Goal: Task Accomplishment & Management: Manage account settings

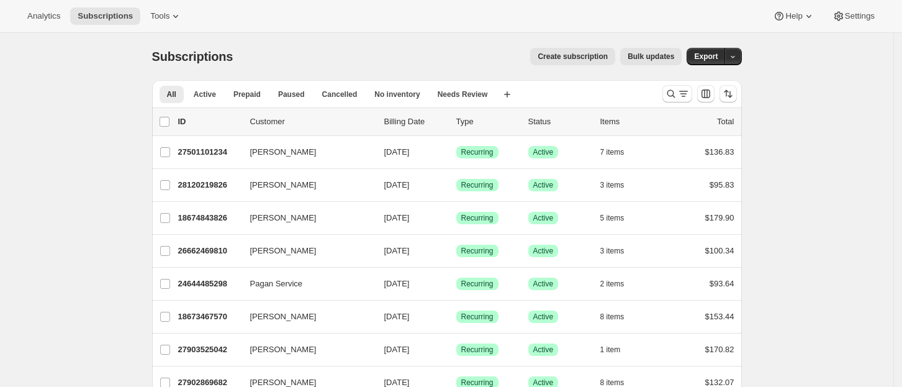
click at [663, 52] on span "Bulk updates" at bounding box center [650, 57] width 47 height 10
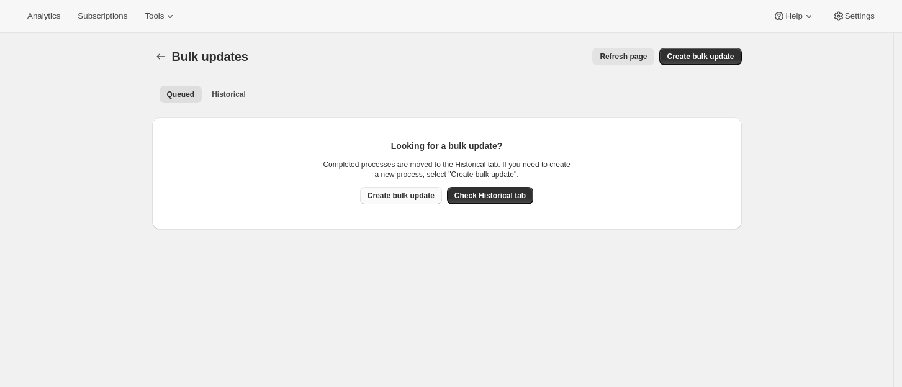
click at [400, 198] on span "Create bulk update" at bounding box center [400, 196] width 67 height 10
select select "11"
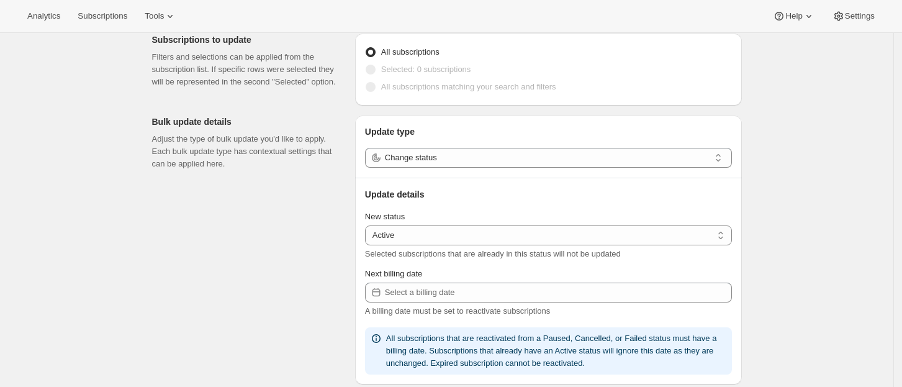
scroll to position [83, 0]
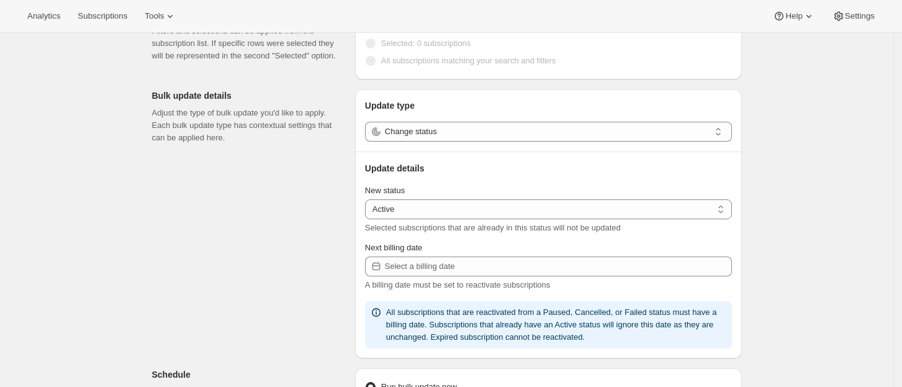
click at [719, 131] on icon at bounding box center [718, 131] width 12 height 12
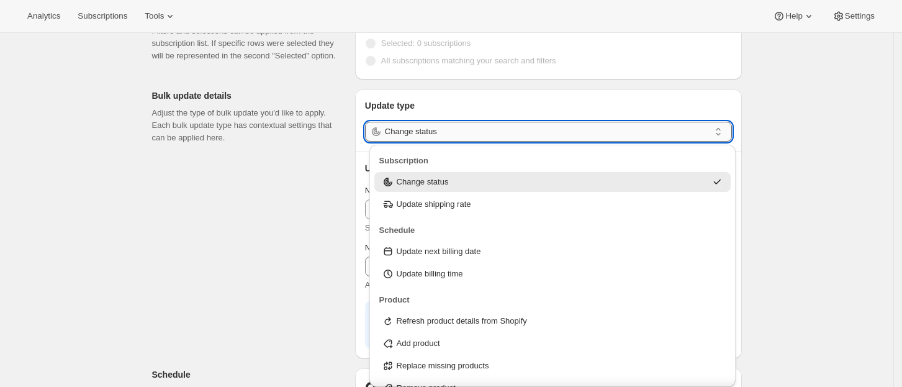
click at [706, 127] on input "Change status" at bounding box center [547, 132] width 325 height 20
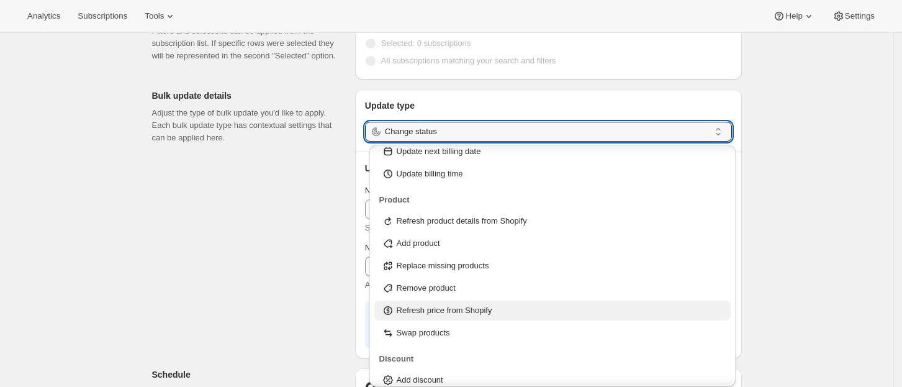
scroll to position [107, 0]
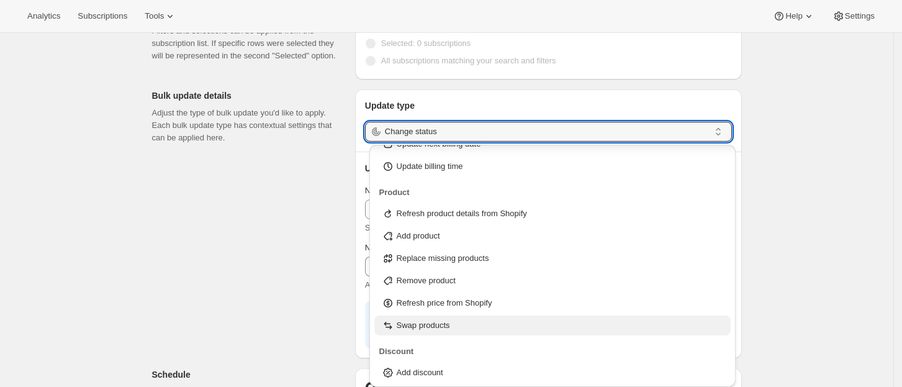
click at [442, 323] on p "Swap products" at bounding box center [423, 325] width 53 height 12
type input "Swap products"
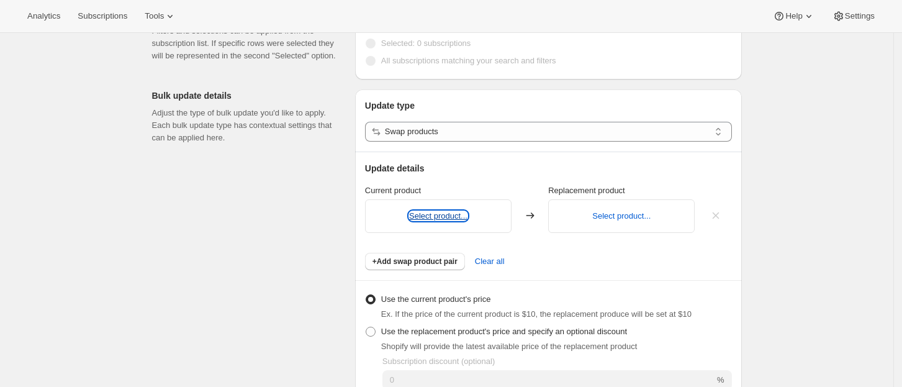
click at [441, 216] on button "Select product..." at bounding box center [438, 215] width 58 height 9
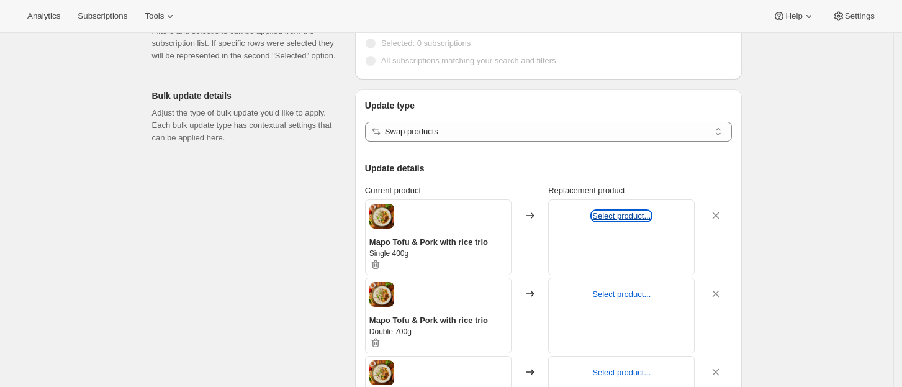
click at [630, 215] on button "Select product..." at bounding box center [621, 215] width 58 height 9
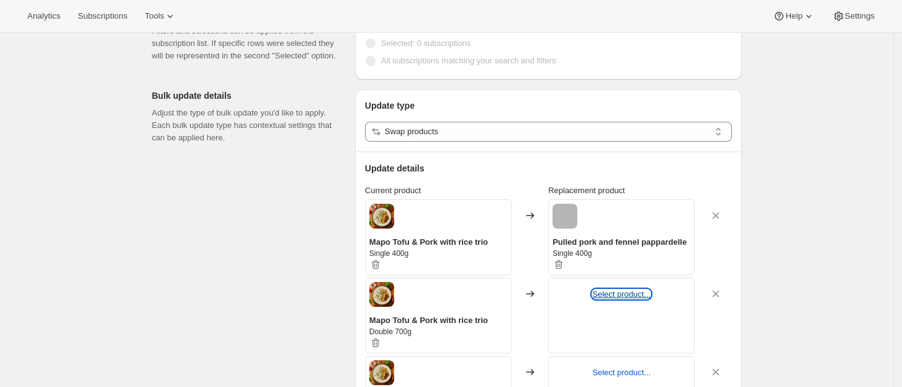
click at [631, 290] on button "Select product..." at bounding box center [621, 293] width 58 height 9
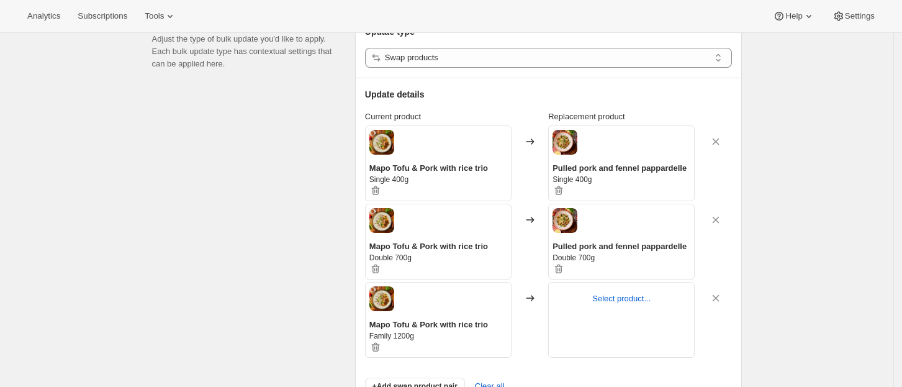
scroll to position [248, 0]
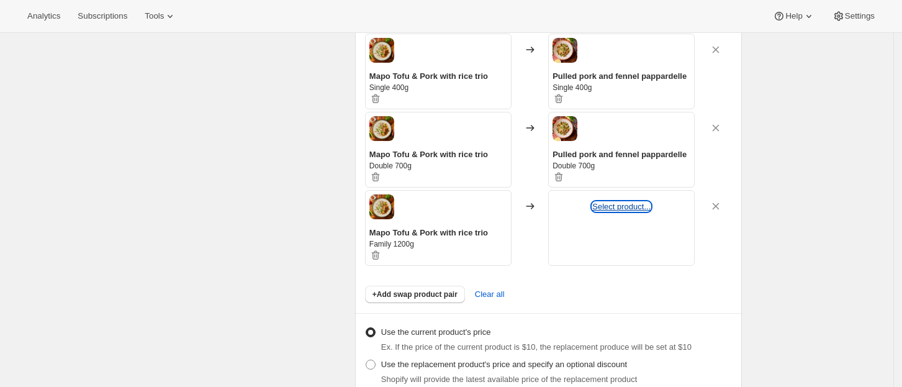
click at [628, 209] on button "Select product..." at bounding box center [621, 206] width 58 height 9
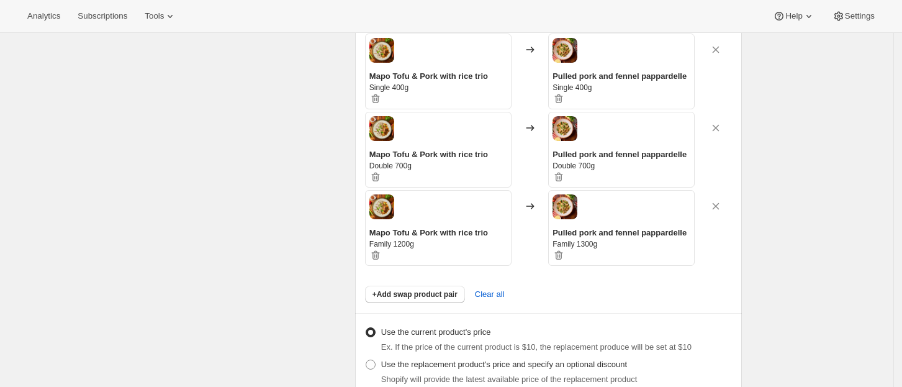
scroll to position [331, 0]
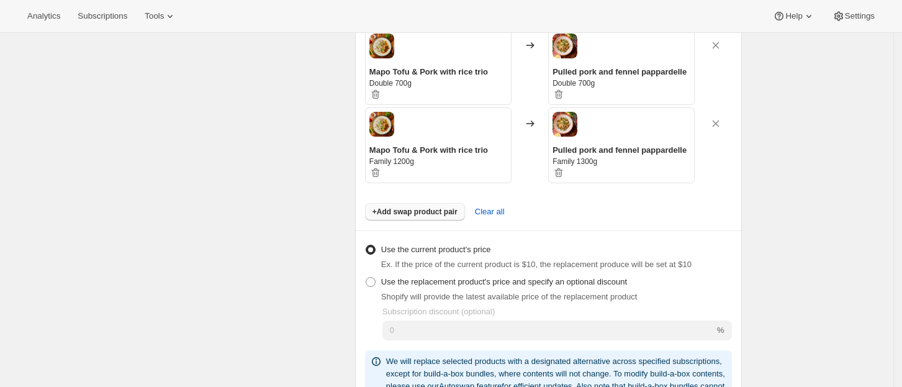
click at [422, 207] on span "+Add swap product pair" at bounding box center [414, 212] width 85 height 10
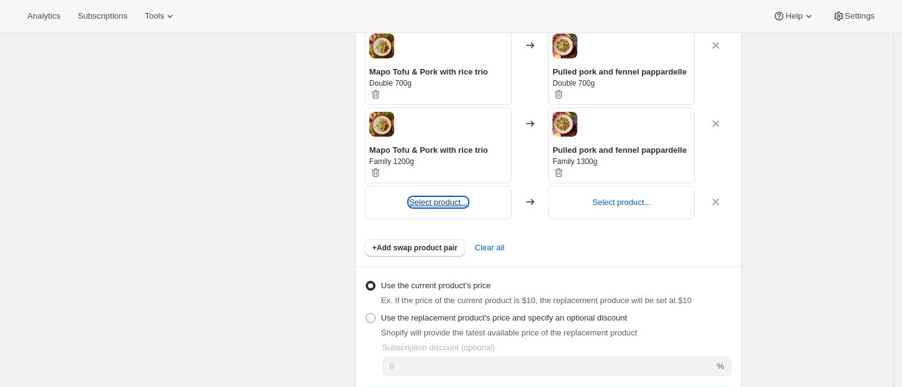
click at [444, 201] on button "Select product..." at bounding box center [438, 201] width 58 height 9
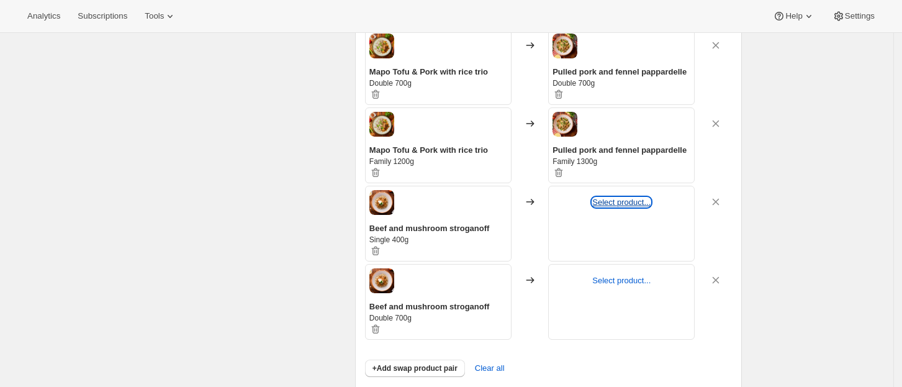
click at [621, 200] on button "Select product..." at bounding box center [621, 201] width 58 height 9
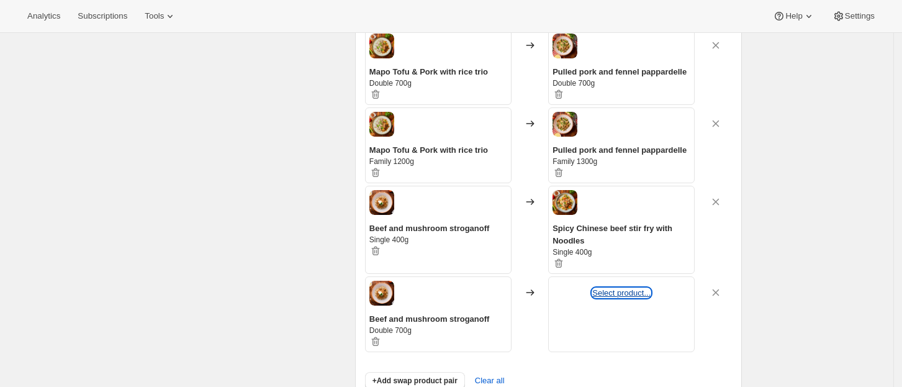
click at [630, 291] on button "Select product..." at bounding box center [621, 292] width 58 height 9
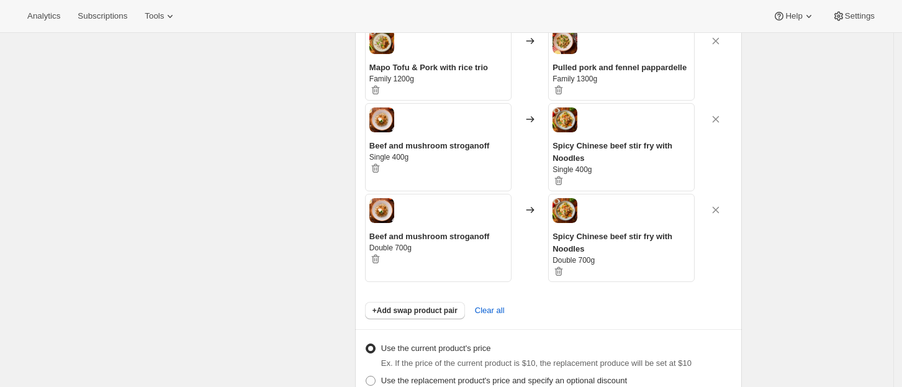
scroll to position [496, 0]
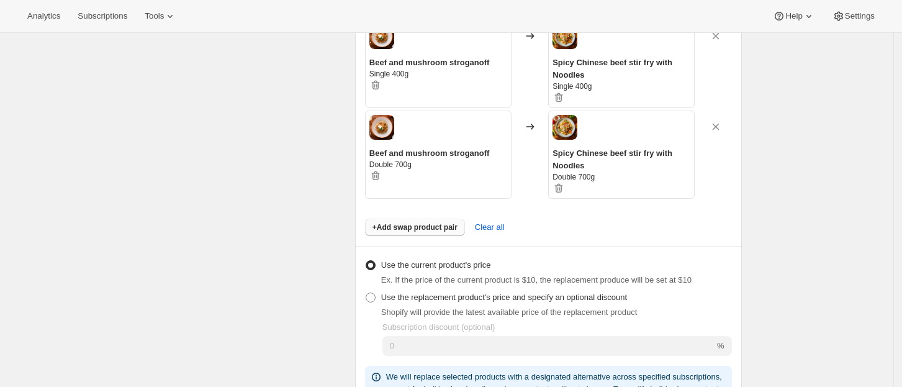
click at [427, 226] on span "+Add swap product pair" at bounding box center [414, 227] width 85 height 10
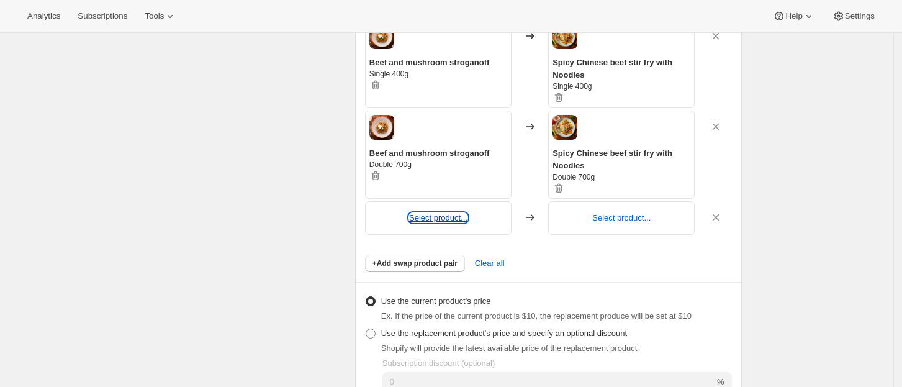
click at [436, 217] on button "Select product..." at bounding box center [438, 217] width 58 height 9
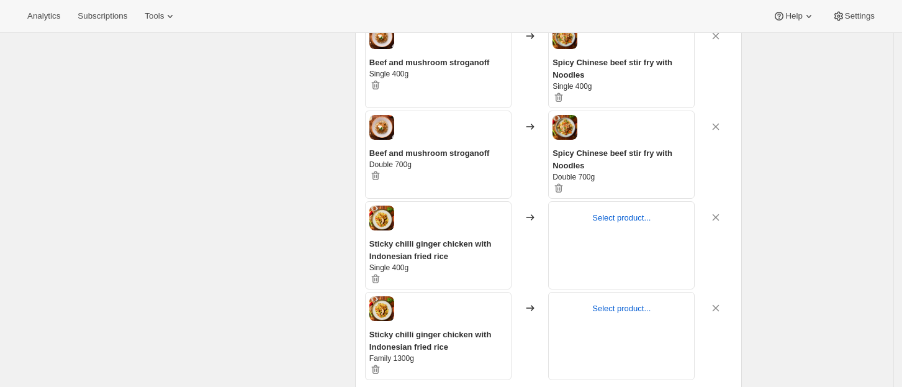
scroll to position [579, 0]
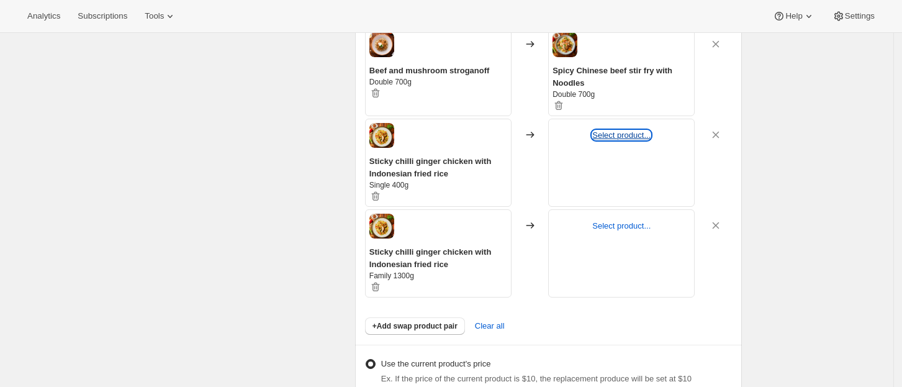
click at [628, 135] on button "Select product..." at bounding box center [621, 134] width 58 height 9
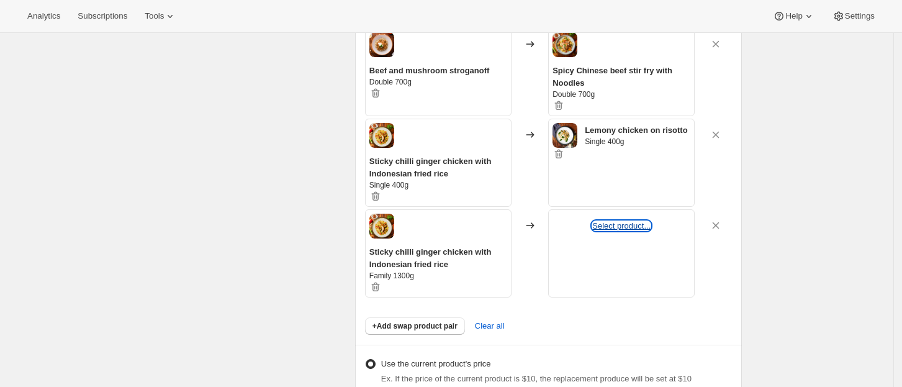
click at [620, 226] on button "Select product..." at bounding box center [621, 225] width 58 height 9
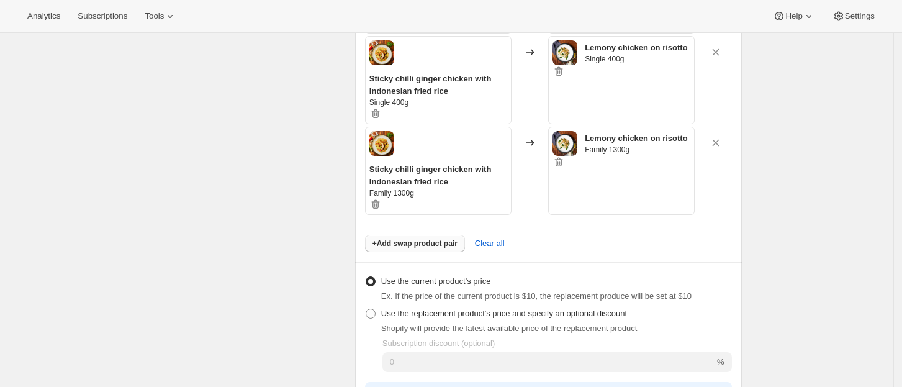
click at [415, 239] on span "+Add swap product pair" at bounding box center [414, 243] width 85 height 10
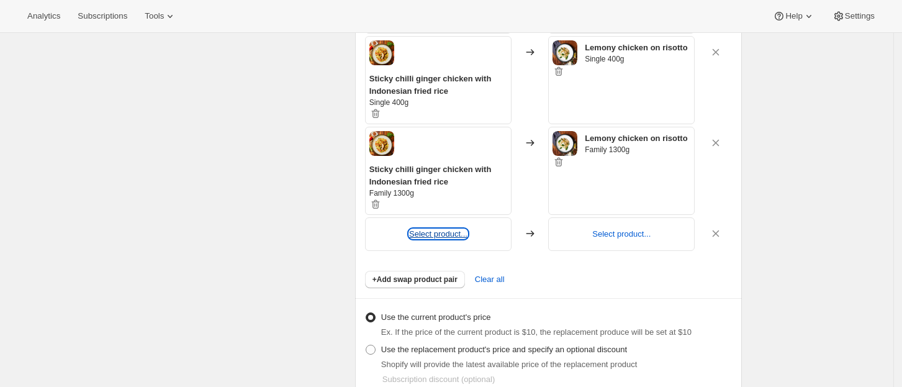
click at [436, 234] on button "Select product..." at bounding box center [438, 233] width 58 height 9
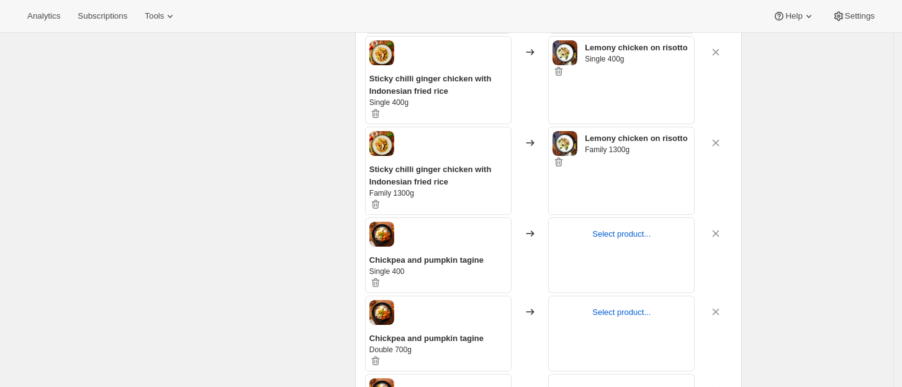
scroll to position [745, 0]
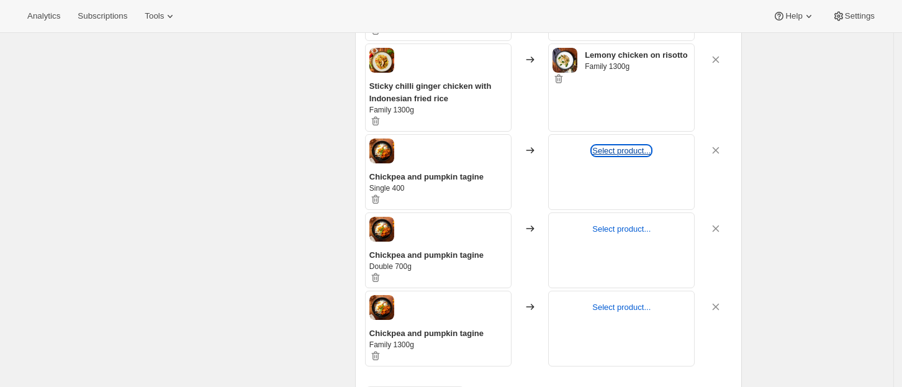
click at [625, 151] on button "Select product..." at bounding box center [621, 150] width 58 height 9
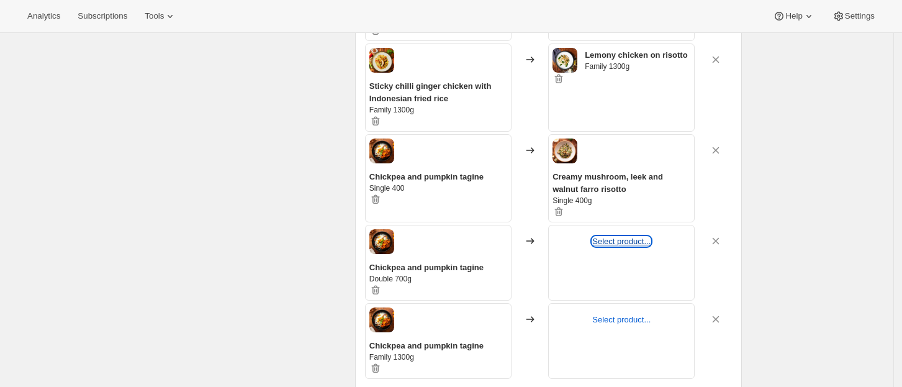
click at [624, 239] on button "Select product..." at bounding box center [621, 240] width 58 height 9
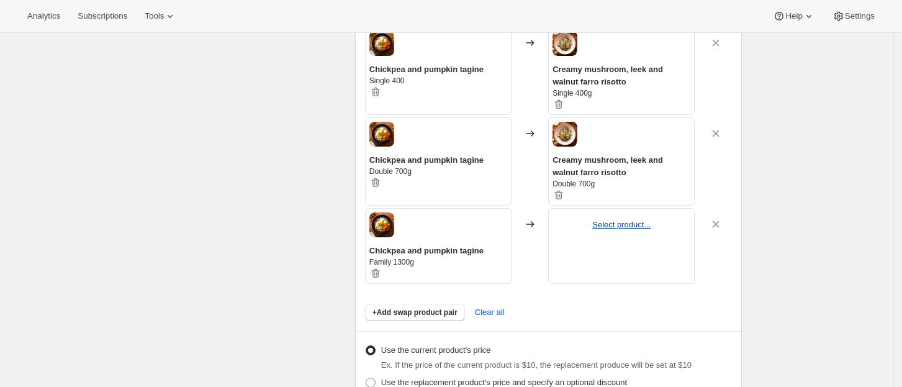
scroll to position [827, 0]
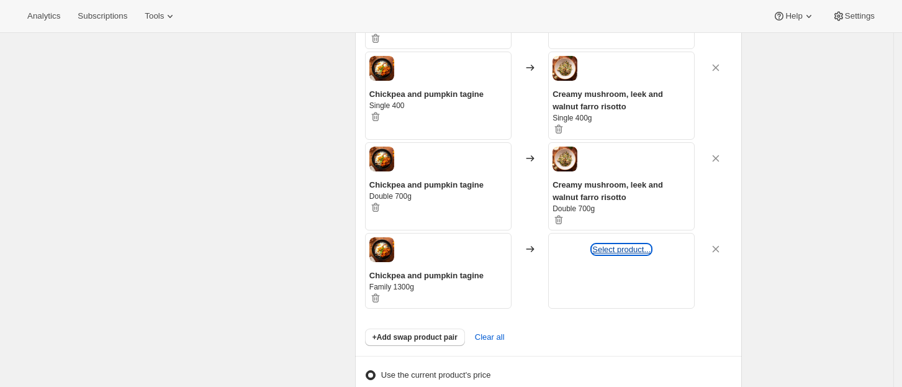
click at [626, 247] on button "Select product..." at bounding box center [621, 248] width 58 height 9
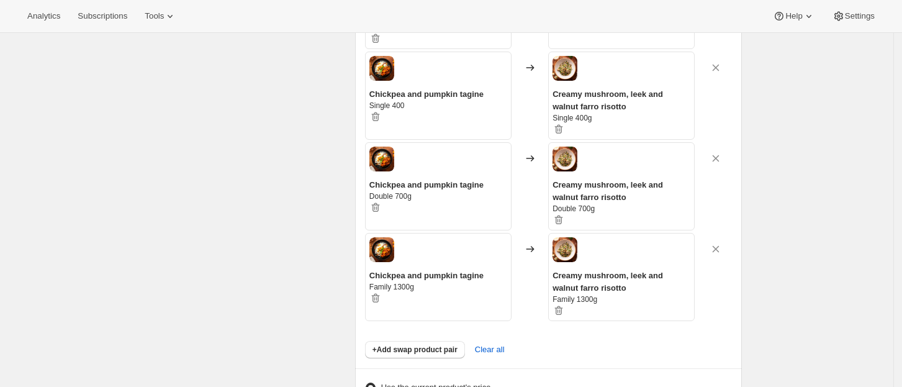
scroll to position [993, 0]
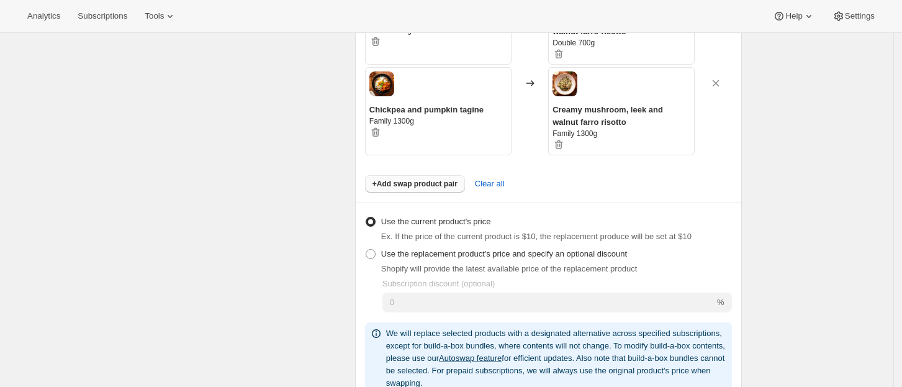
click at [424, 176] on button "+Add swap product pair" at bounding box center [415, 183] width 100 height 17
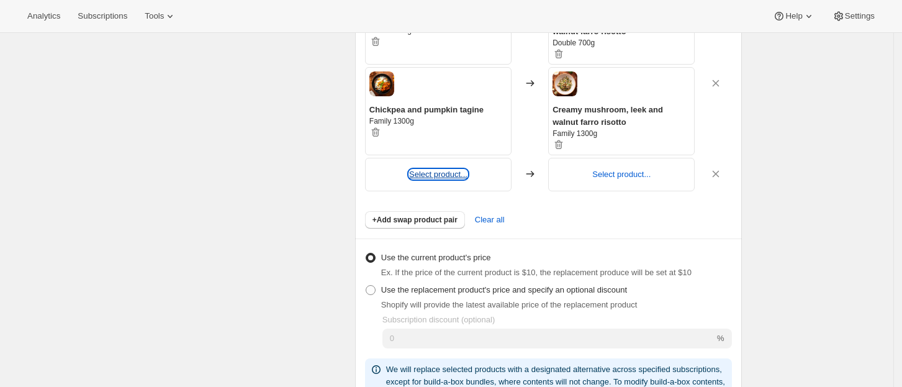
click at [446, 169] on button "Select product..." at bounding box center [438, 173] width 58 height 9
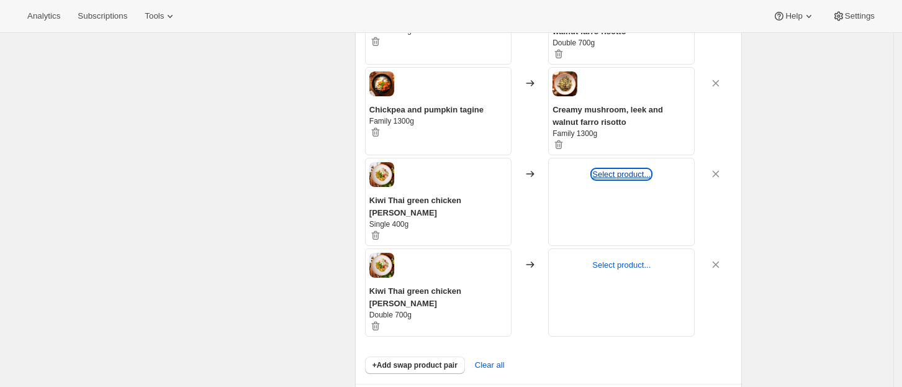
click at [634, 170] on button "Select product..." at bounding box center [621, 173] width 58 height 9
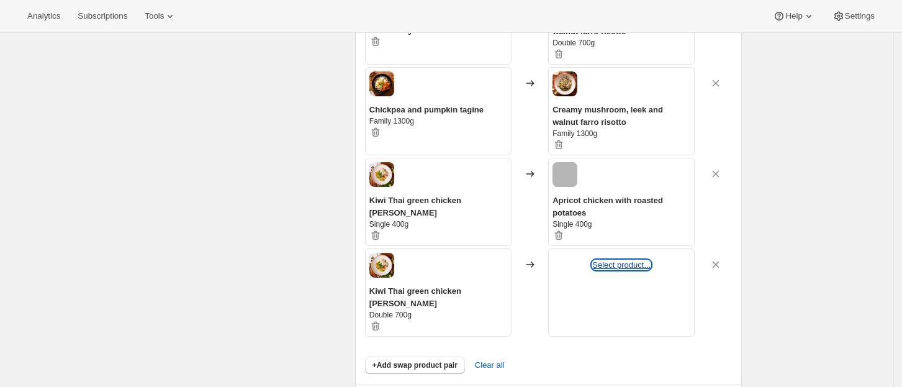
click at [635, 262] on button "Select product..." at bounding box center [621, 264] width 58 height 9
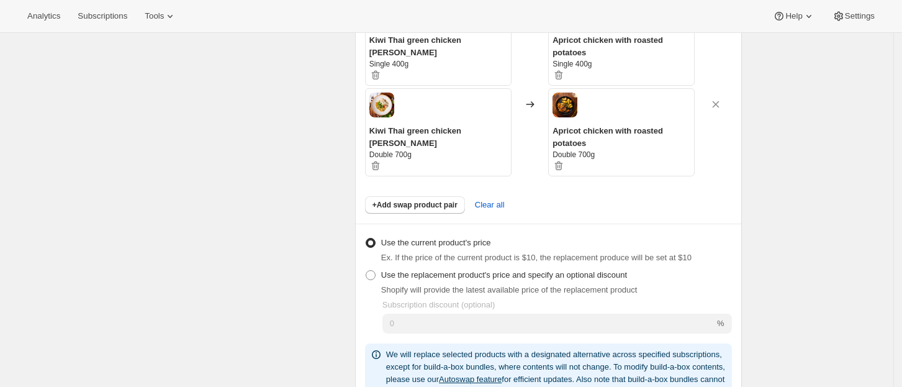
scroll to position [1158, 0]
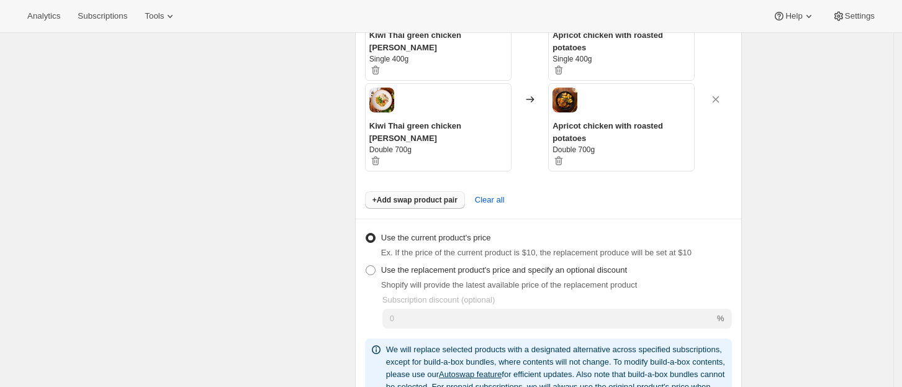
click at [417, 195] on span "+Add swap product pair" at bounding box center [414, 200] width 85 height 10
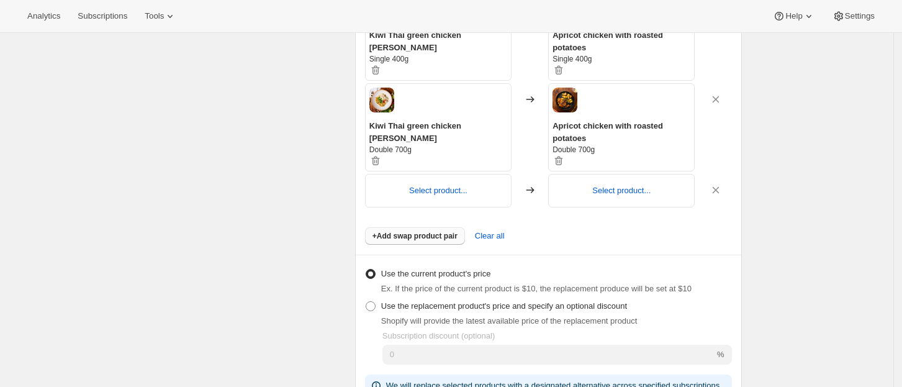
click at [412, 238] on button "+Add swap product pair" at bounding box center [415, 235] width 100 height 17
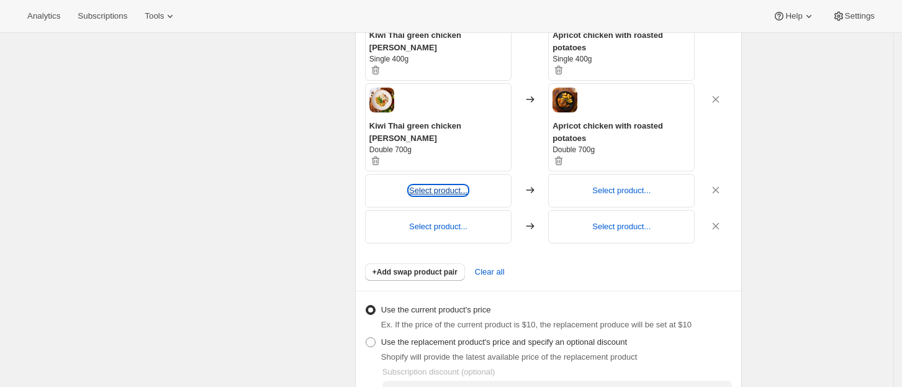
click at [436, 188] on button "Select product..." at bounding box center [438, 190] width 58 height 9
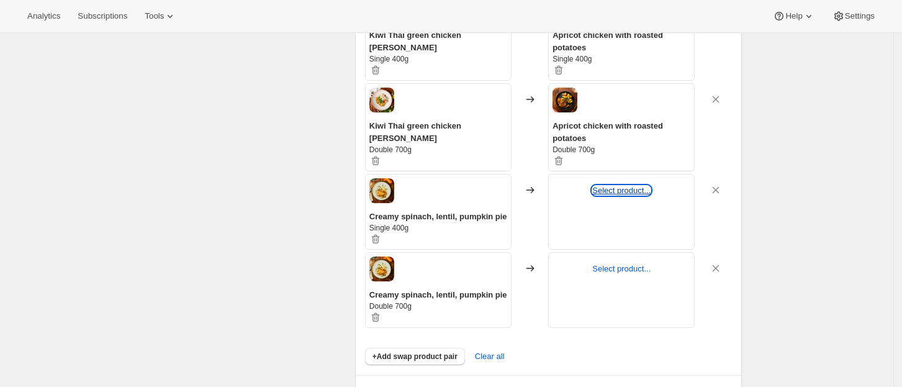
click at [633, 189] on button "Select product..." at bounding box center [621, 190] width 58 height 9
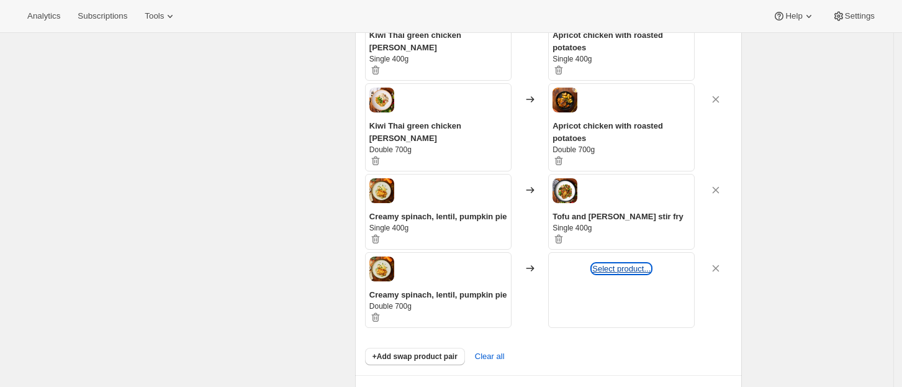
click at [628, 266] on button "Select product..." at bounding box center [621, 268] width 58 height 9
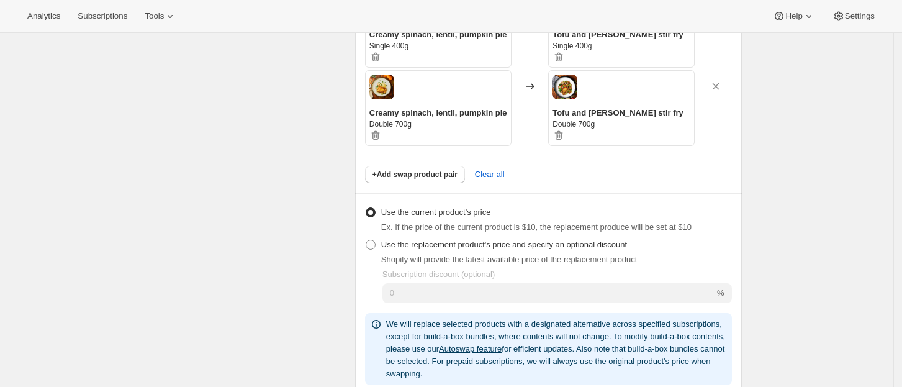
scroll to position [1324, 0]
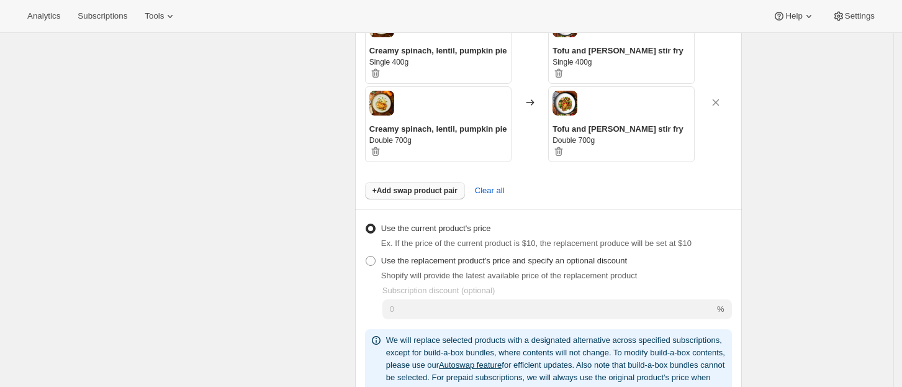
click at [419, 186] on span "+Add swap product pair" at bounding box center [414, 191] width 85 height 10
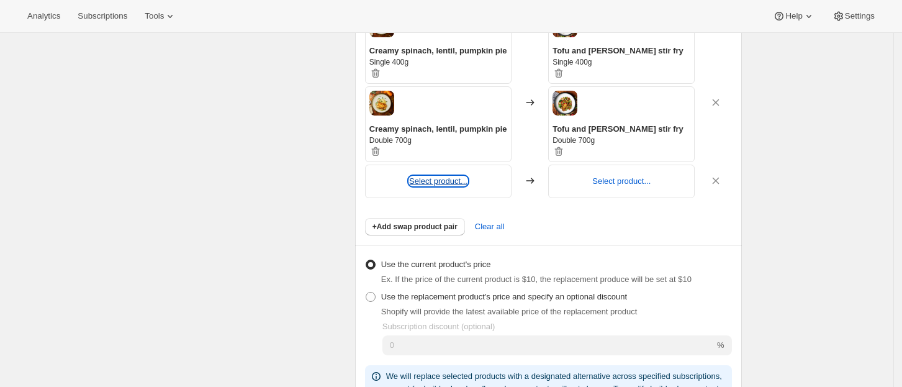
click at [431, 176] on button "Select product..." at bounding box center [438, 180] width 58 height 9
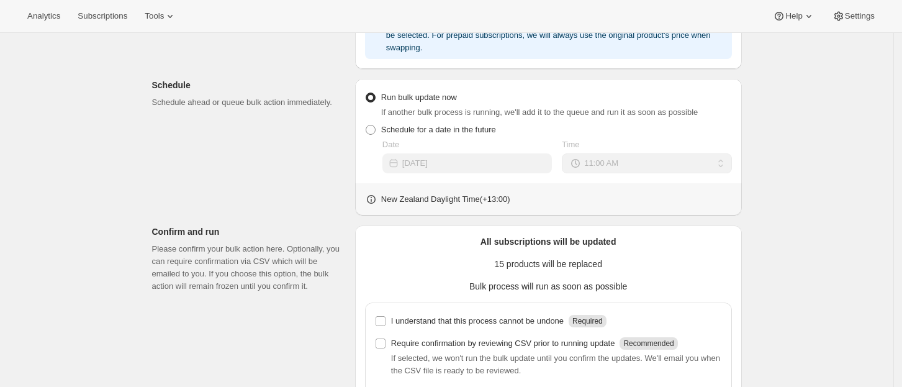
scroll to position [1811, 0]
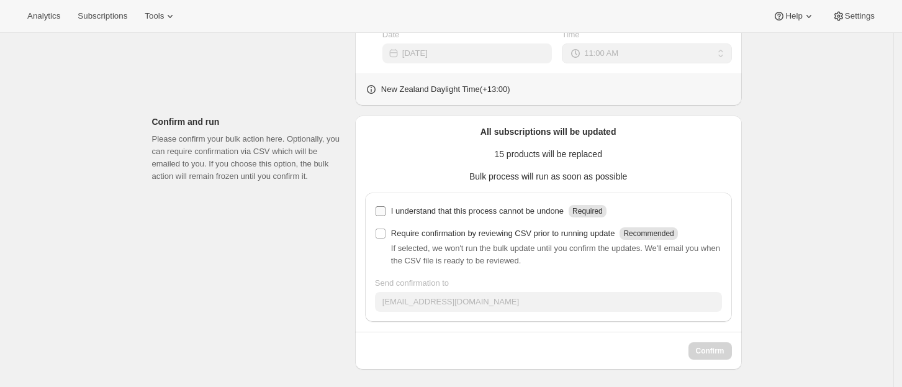
click at [383, 206] on input "I understand that this process cannot be undone Required" at bounding box center [380, 211] width 10 height 10
checkbox input "true"
click at [719, 346] on span "Confirm" at bounding box center [710, 351] width 29 height 10
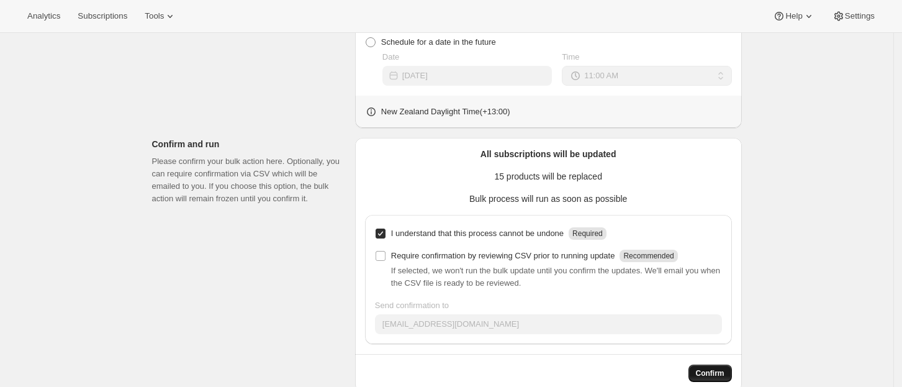
scroll to position [1833, 0]
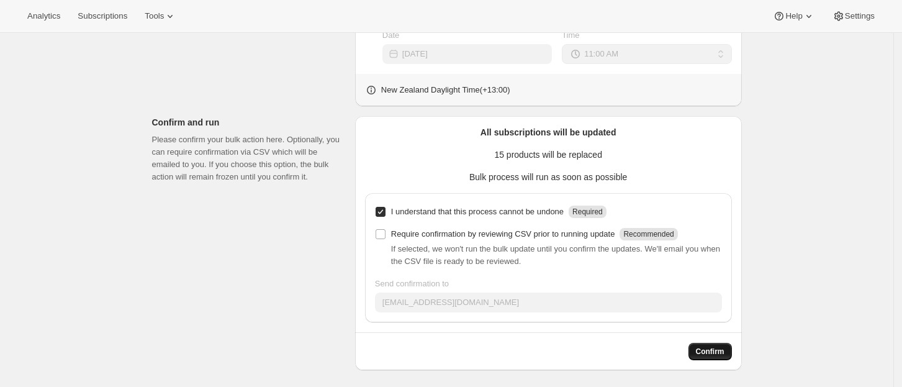
click at [714, 346] on span "Confirm" at bounding box center [710, 351] width 29 height 10
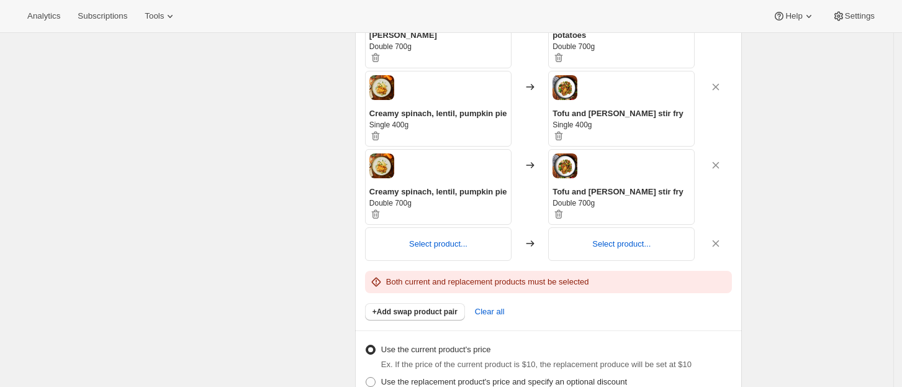
scroll to position [1254, 0]
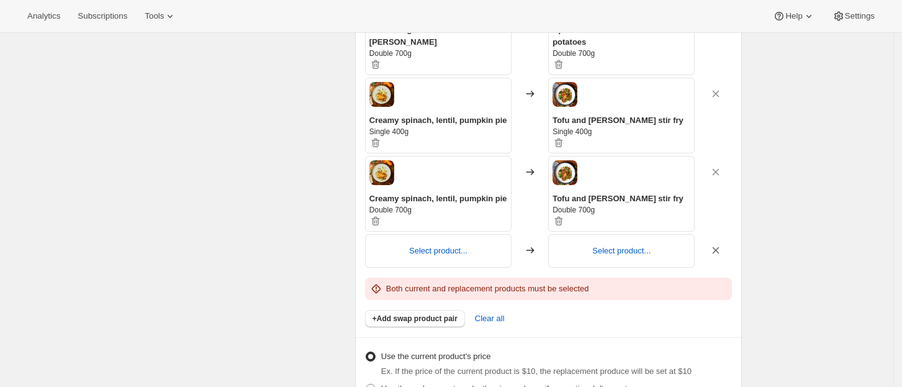
click at [719, 247] on icon "button" at bounding box center [715, 250] width 7 height 7
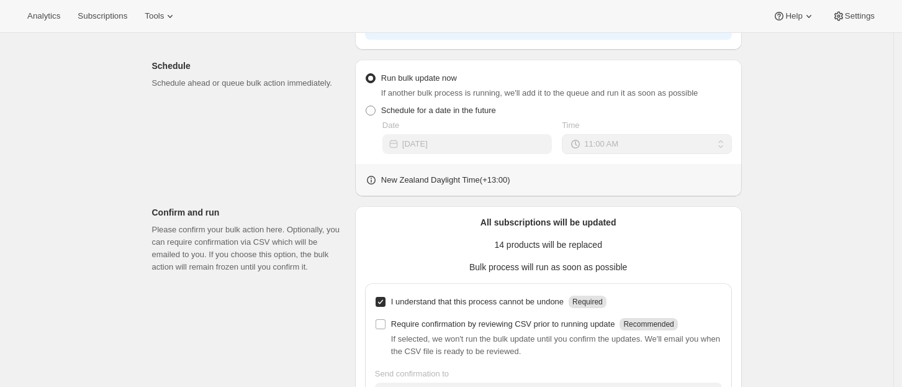
scroll to position [1775, 0]
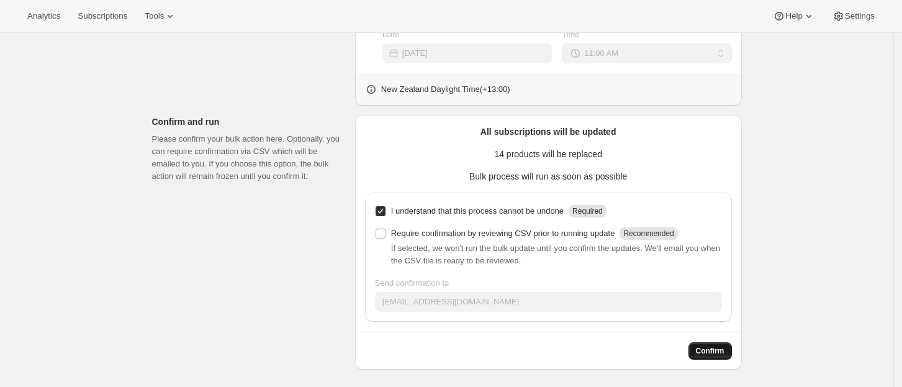
click at [719, 346] on span "Confirm" at bounding box center [710, 351] width 29 height 10
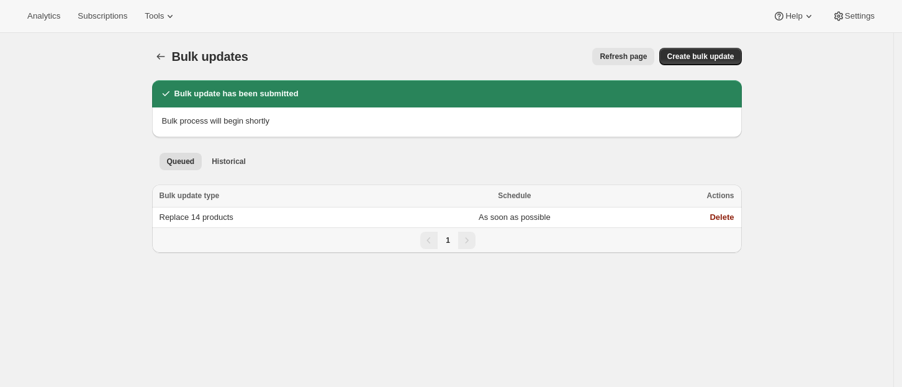
click at [630, 53] on span "Refresh page" at bounding box center [622, 57] width 47 height 10
click at [98, 12] on span "Subscriptions" at bounding box center [103, 16] width 50 height 10
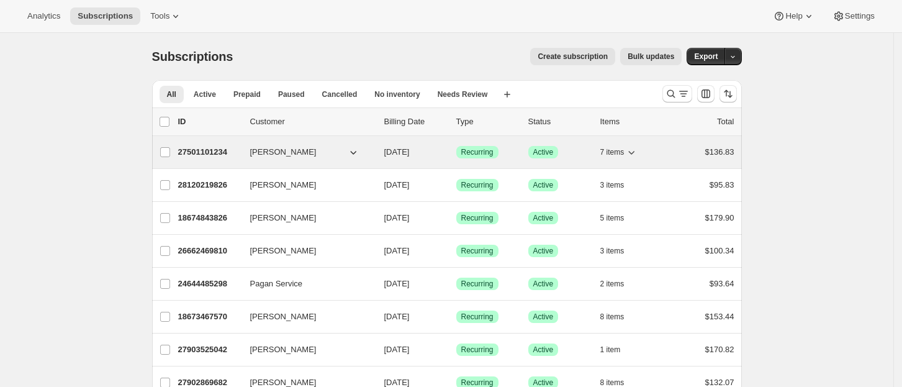
click at [269, 150] on span "[PERSON_NAME]" at bounding box center [283, 152] width 66 height 12
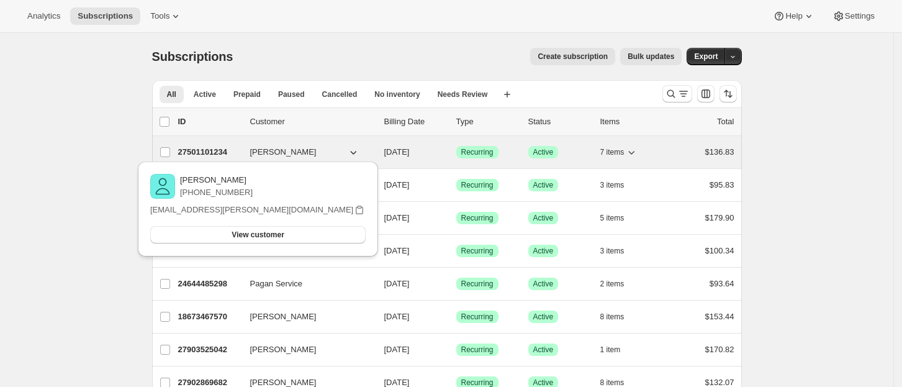
click at [204, 148] on p "27501101234" at bounding box center [209, 152] width 62 height 12
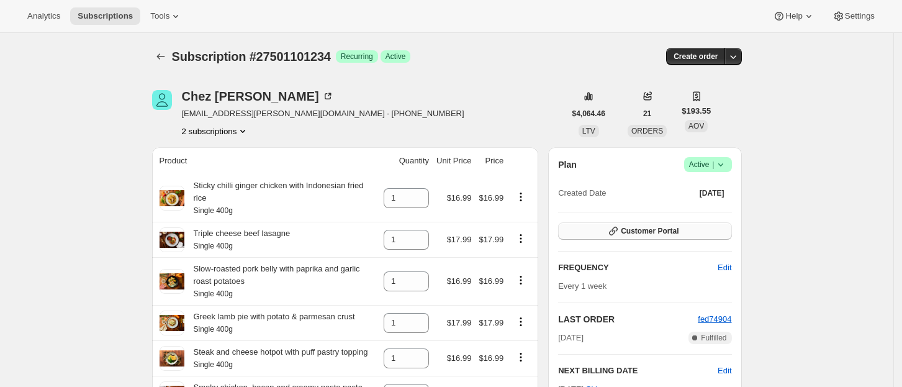
click at [651, 229] on span "Customer Portal" at bounding box center [650, 231] width 58 height 10
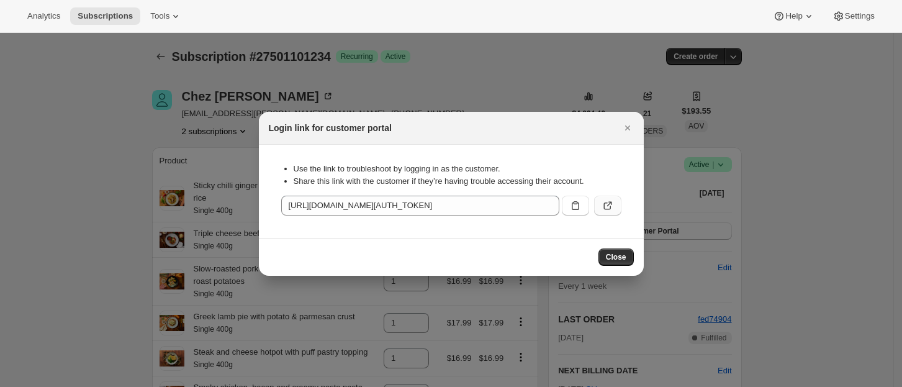
click at [609, 201] on icon ":rop:" at bounding box center [607, 205] width 12 height 12
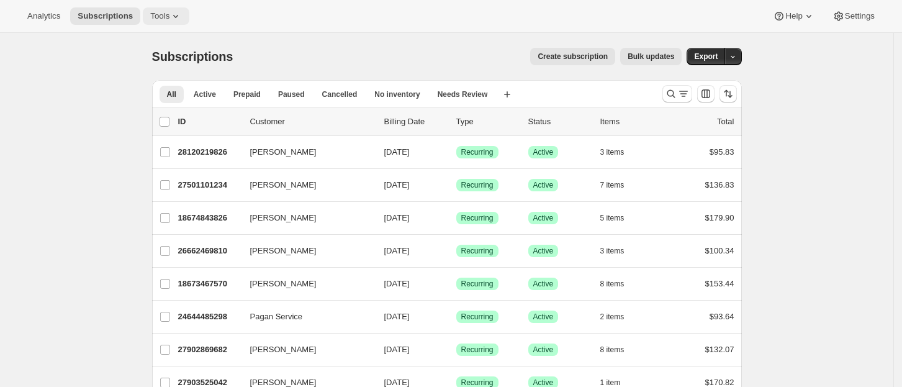
click at [158, 14] on span "Tools" at bounding box center [159, 16] width 19 height 10
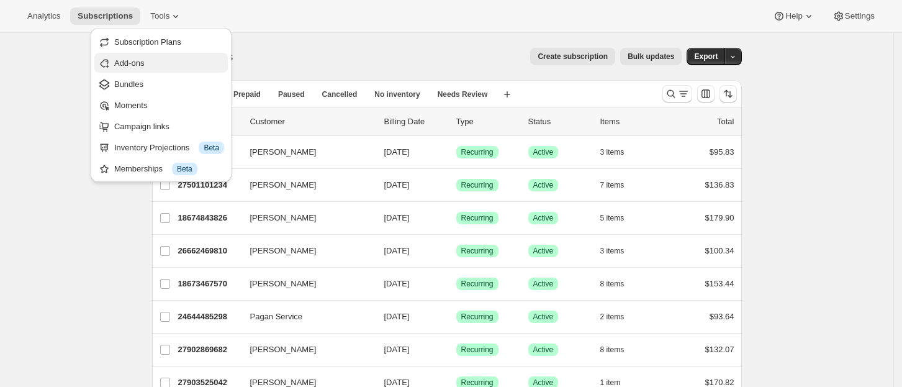
click at [134, 61] on span "Add-ons" at bounding box center [129, 62] width 30 height 9
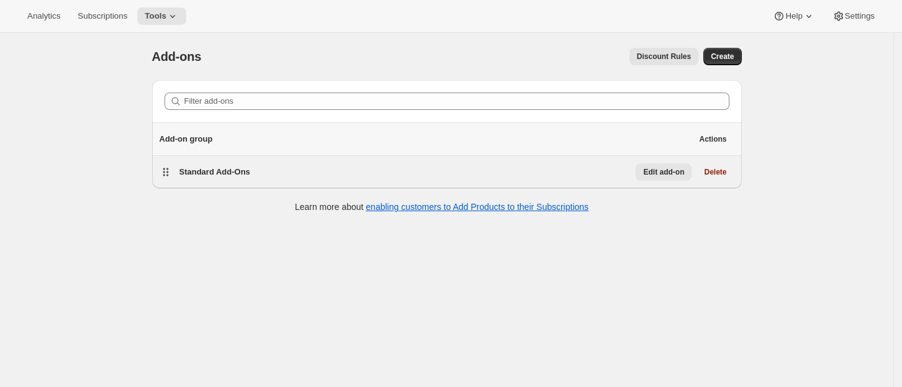
click at [666, 170] on span "Edit add-on" at bounding box center [663, 172] width 41 height 10
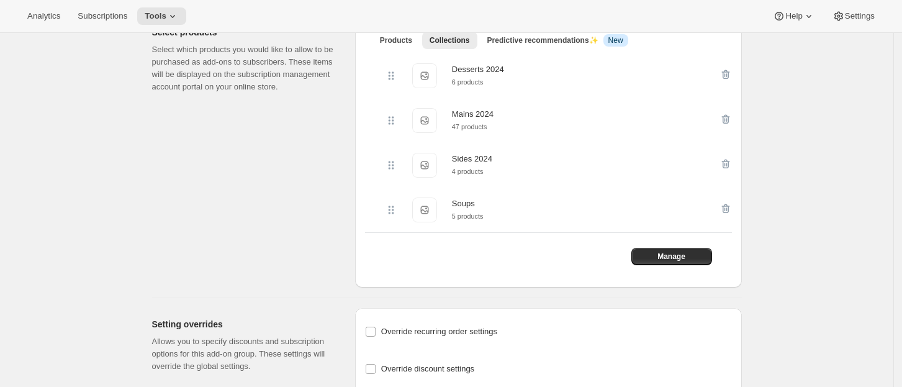
scroll to position [248, 0]
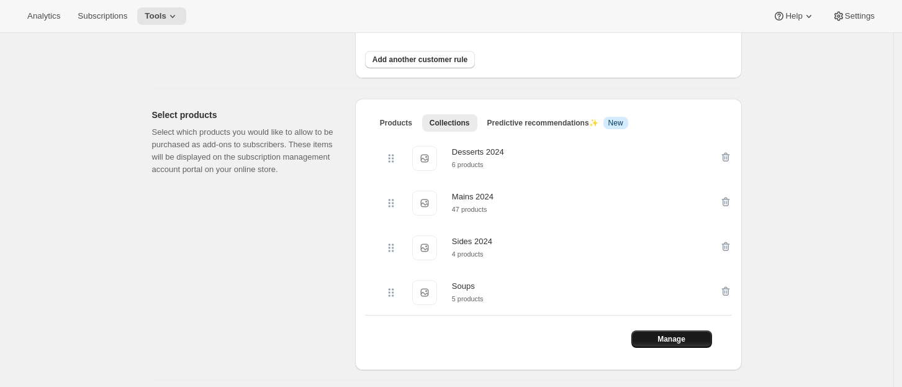
click at [675, 338] on span "Manage" at bounding box center [671, 339] width 28 height 10
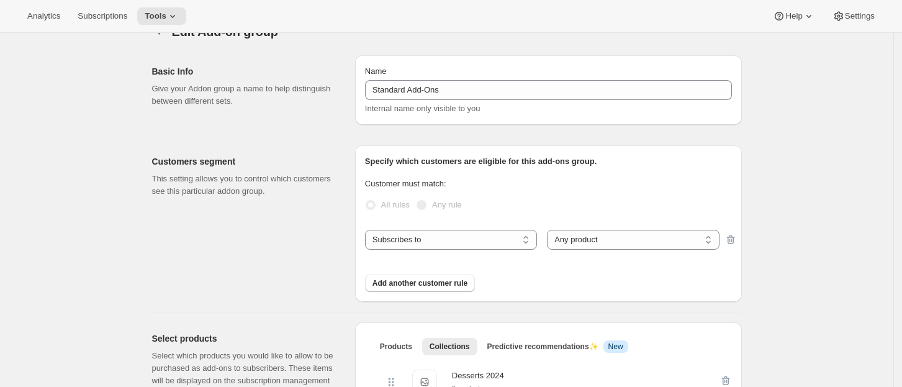
scroll to position [0, 0]
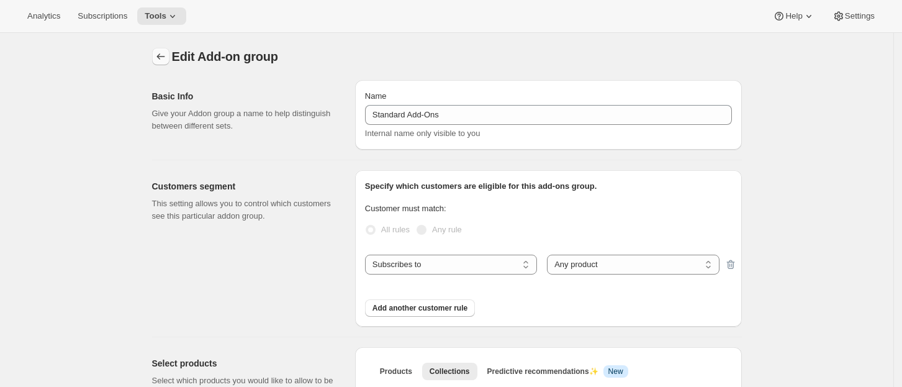
click at [161, 52] on icon "Addon groups" at bounding box center [161, 56] width 12 height 12
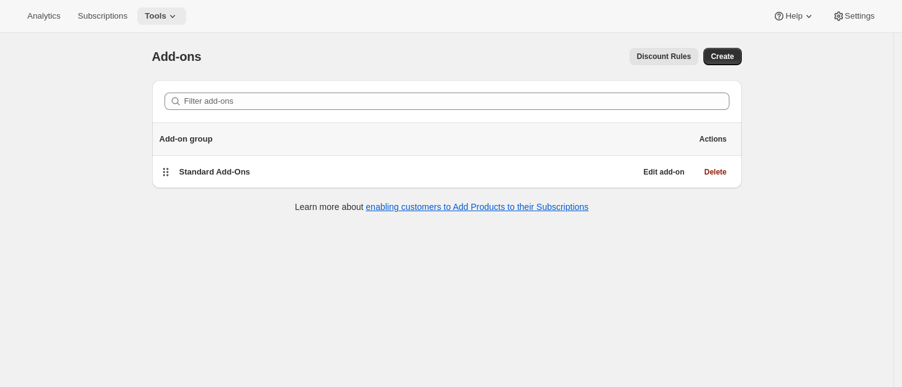
click at [170, 15] on icon at bounding box center [172, 16] width 5 height 3
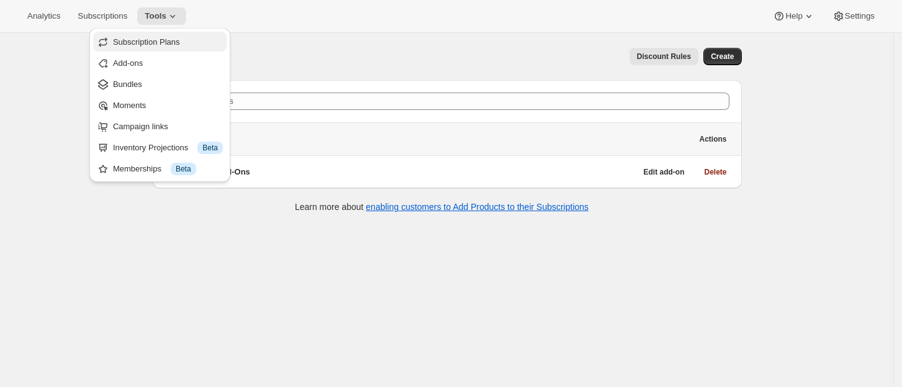
click at [159, 39] on span "Subscription Plans" at bounding box center [146, 41] width 67 height 9
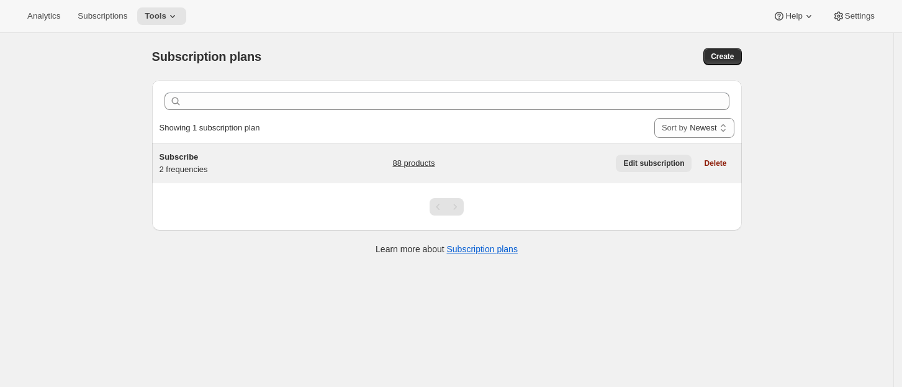
click at [650, 162] on span "Edit subscription" at bounding box center [653, 163] width 61 height 10
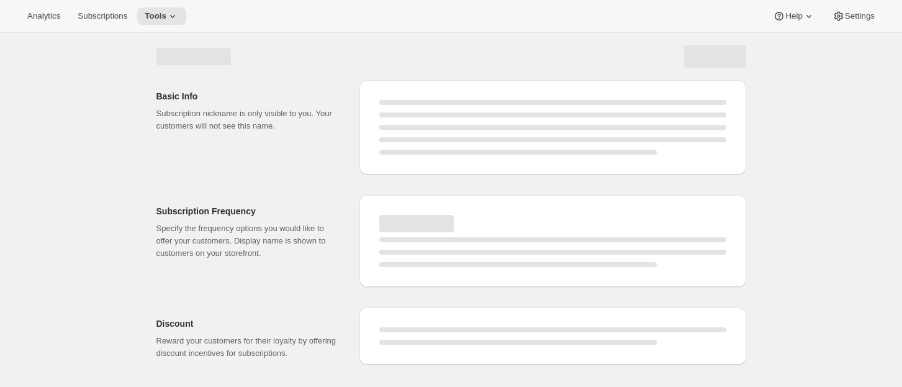
select select "WEEK"
select select "MONTH"
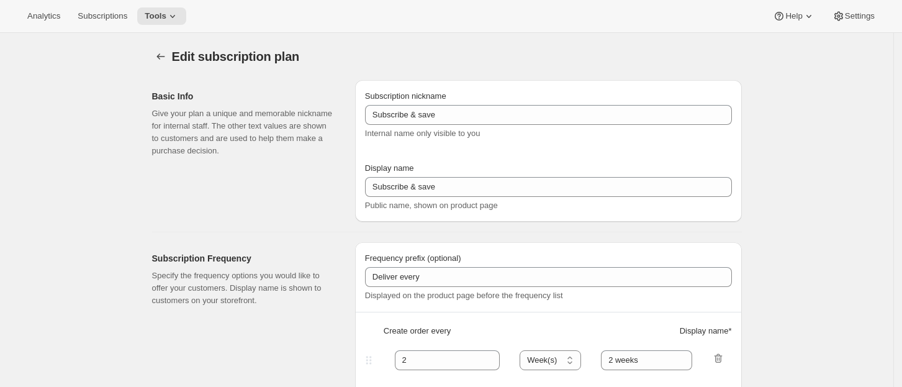
type input "Subscribe"
type input "1"
type input "1 week"
type input "2"
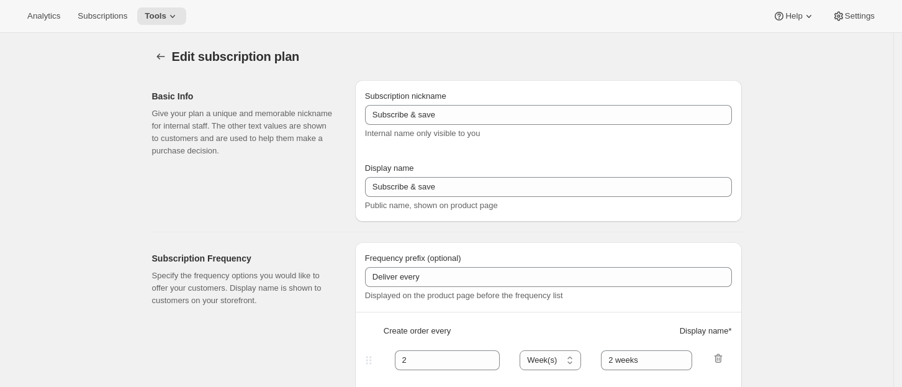
select select "WEEK"
type input "2 weeks"
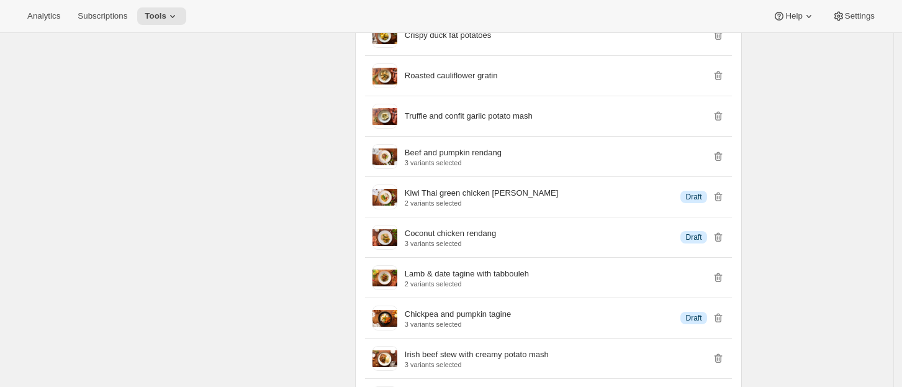
scroll to position [1324, 0]
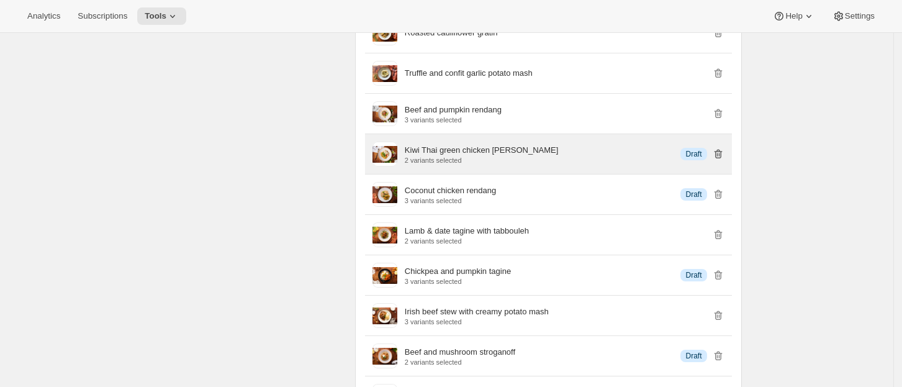
click at [721, 151] on icon "button" at bounding box center [718, 154] width 12 height 12
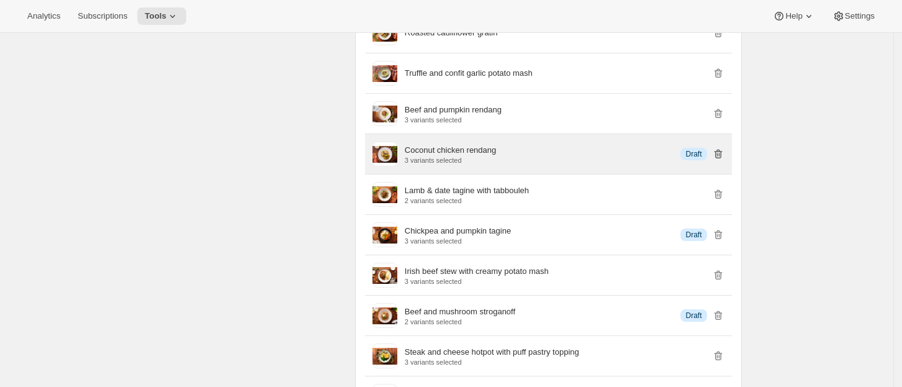
click at [721, 150] on icon "button" at bounding box center [718, 154] width 8 height 9
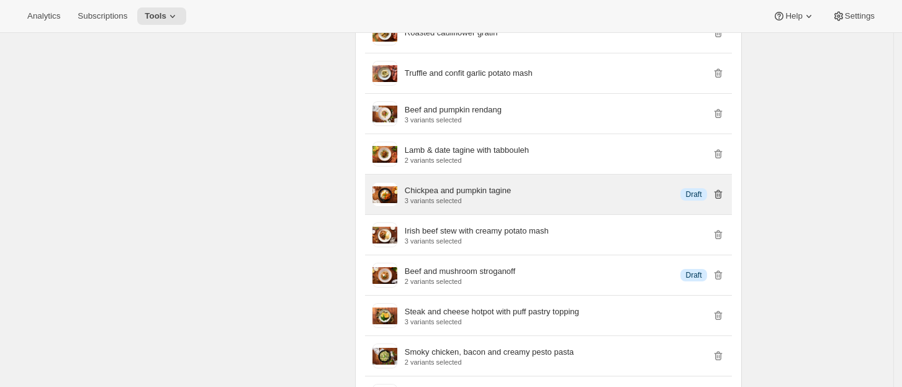
click at [724, 189] on icon "button" at bounding box center [718, 194] width 12 height 12
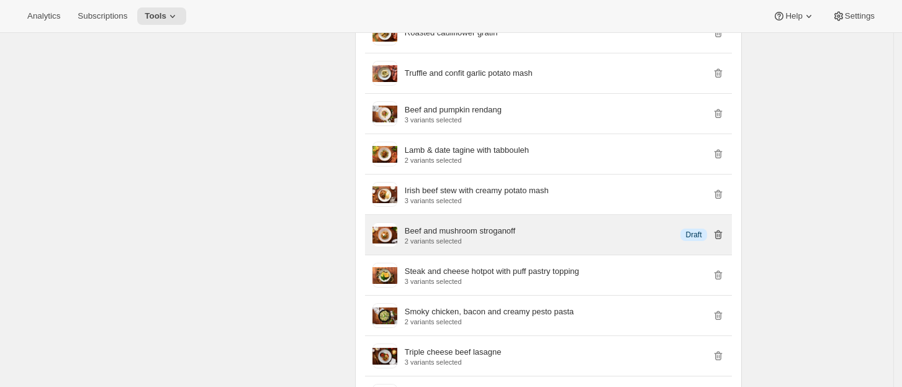
click at [719, 234] on icon "button" at bounding box center [718, 236] width 1 height 4
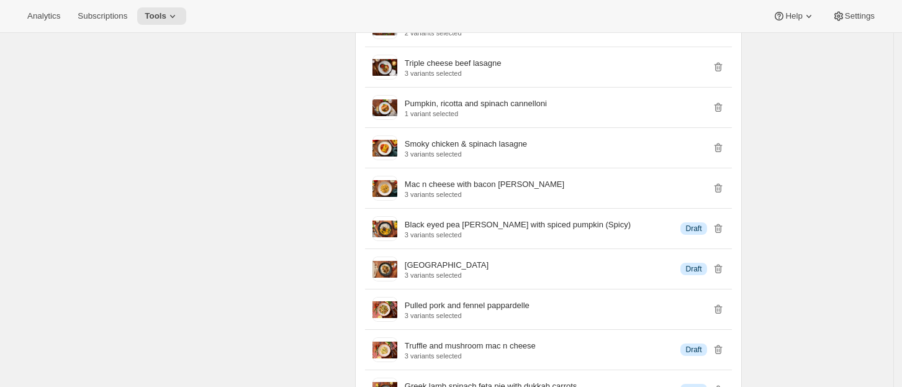
scroll to position [1654, 0]
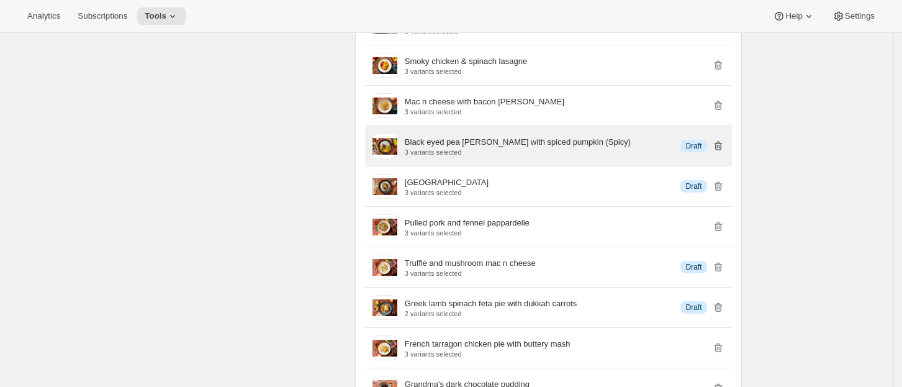
click at [722, 141] on icon "button" at bounding box center [718, 145] width 8 height 9
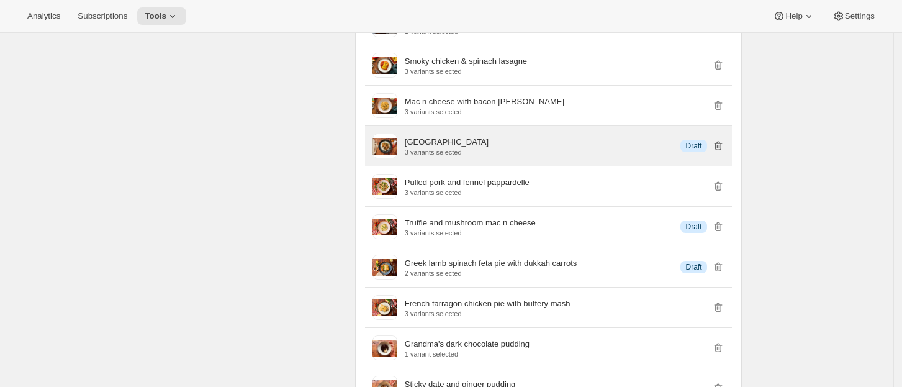
click at [724, 141] on icon "button" at bounding box center [718, 146] width 12 height 12
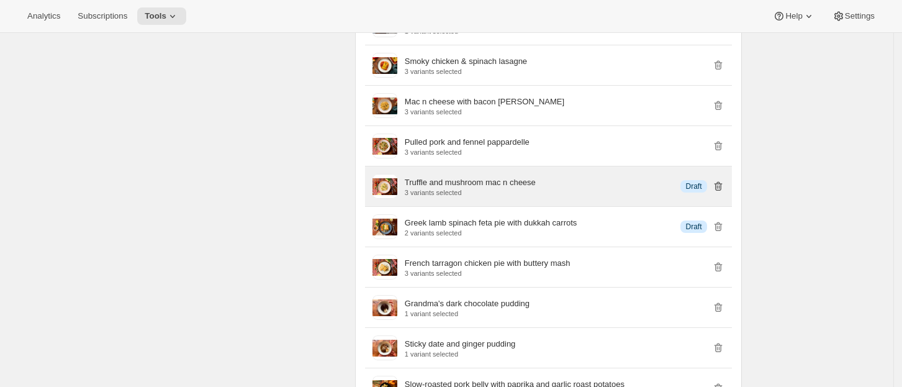
click at [722, 182] on icon "button" at bounding box center [718, 186] width 8 height 9
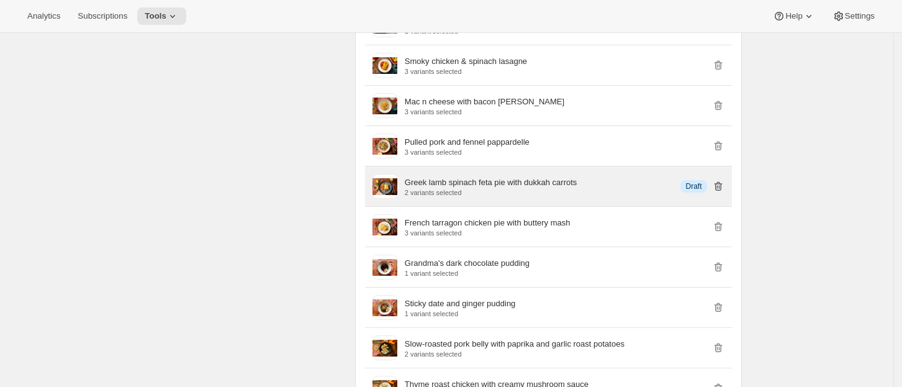
click at [720, 183] on icon "button" at bounding box center [718, 186] width 12 height 12
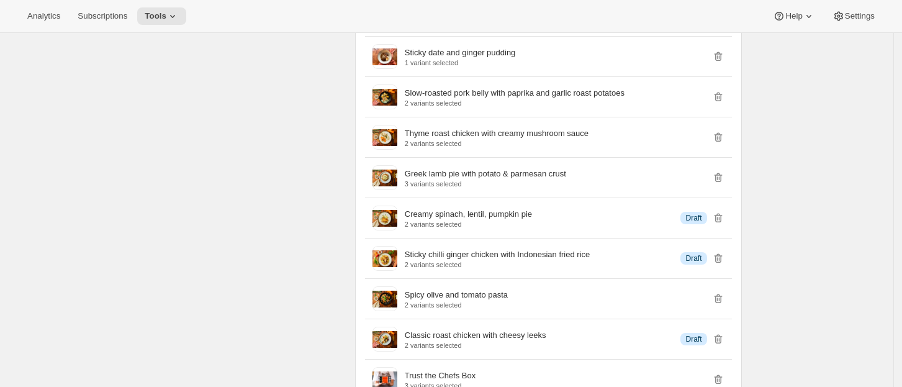
scroll to position [1903, 0]
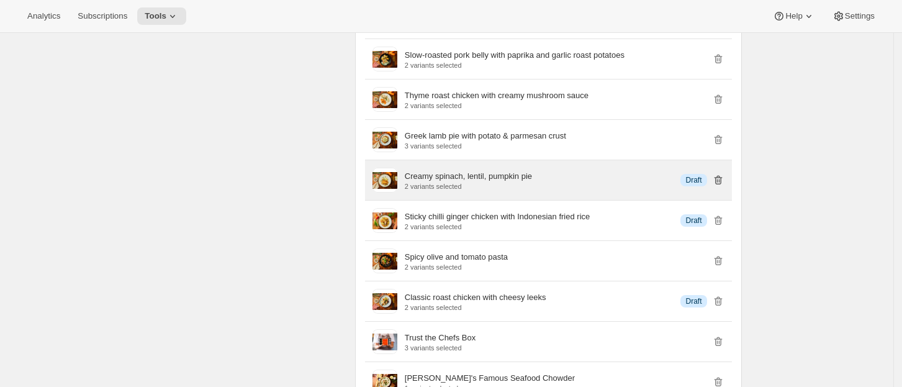
click at [722, 176] on icon "button" at bounding box center [718, 180] width 12 height 12
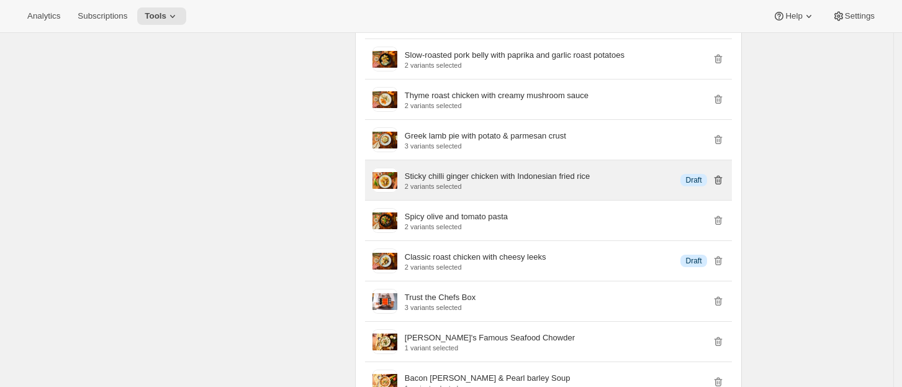
click at [720, 176] on icon "button" at bounding box center [718, 180] width 8 height 9
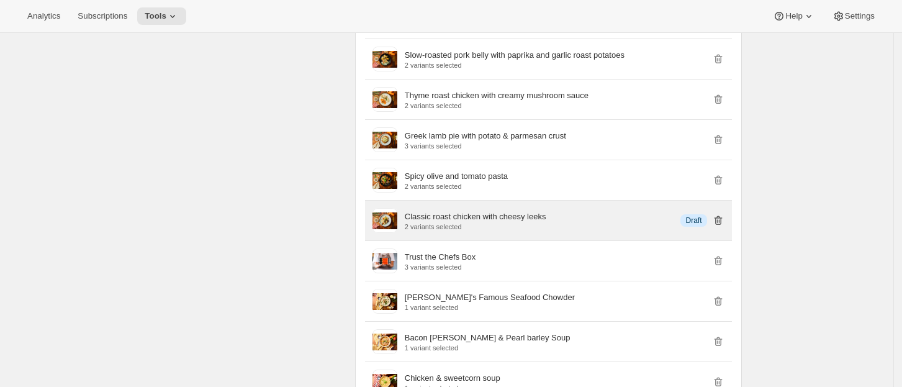
click at [722, 216] on icon "button" at bounding box center [718, 220] width 8 height 9
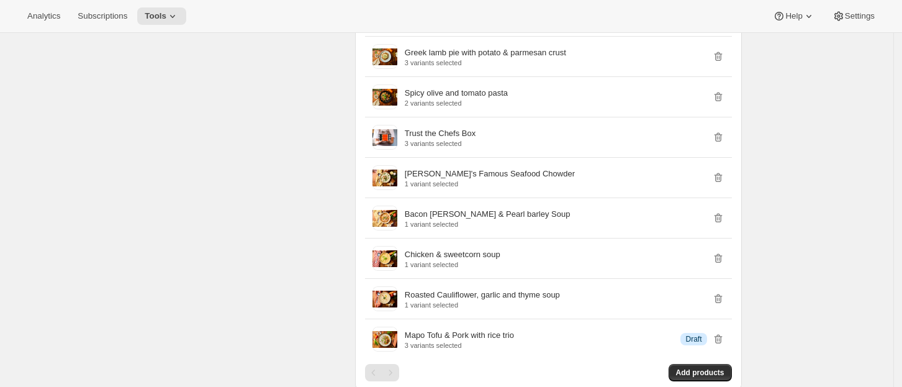
scroll to position [2068, 0]
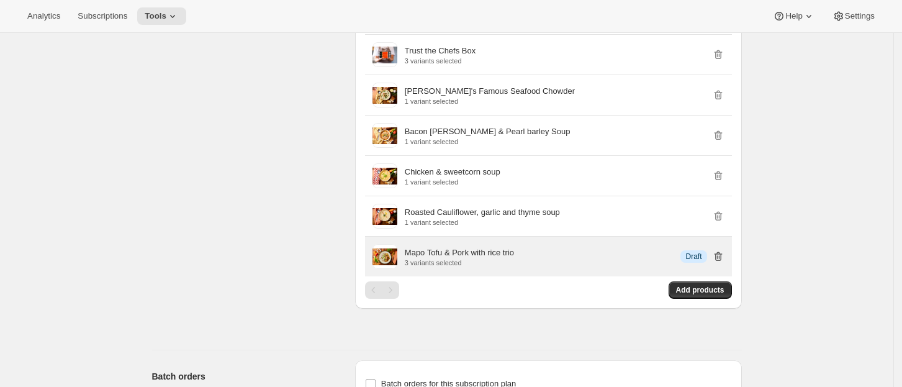
click at [720, 252] on icon "button" at bounding box center [718, 256] width 8 height 9
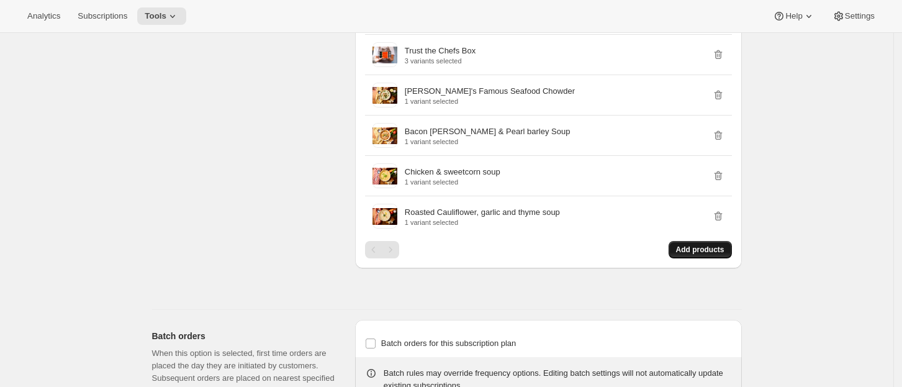
click at [703, 244] on span "Add products" at bounding box center [700, 249] width 48 height 10
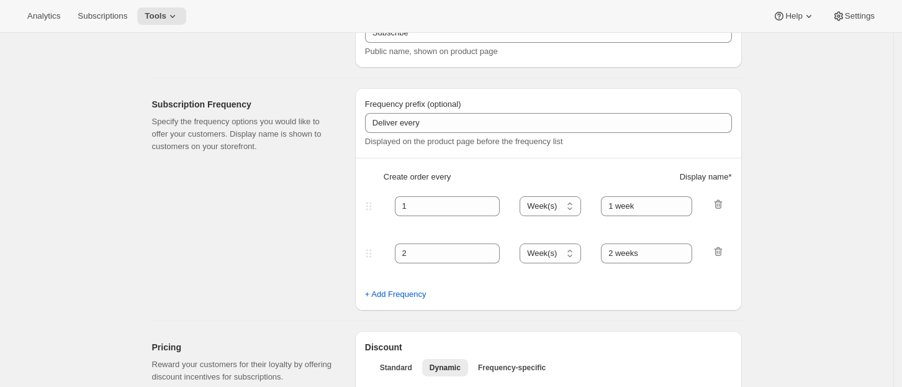
scroll to position [0, 0]
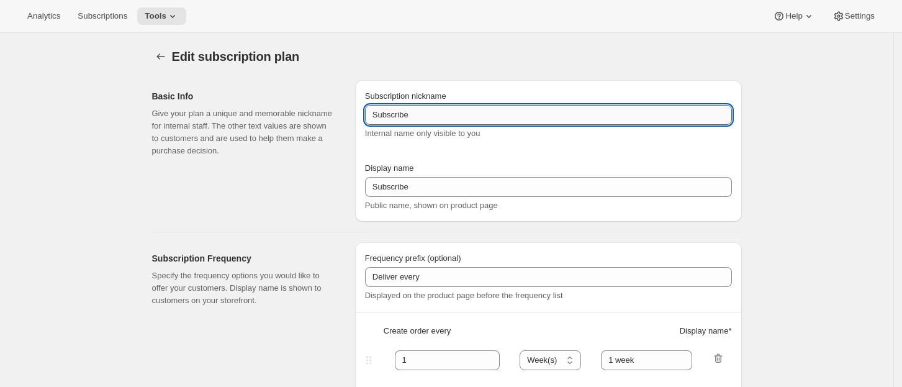
click at [621, 115] on input "Subscribe" at bounding box center [548, 115] width 367 height 20
type input "Subscribe"
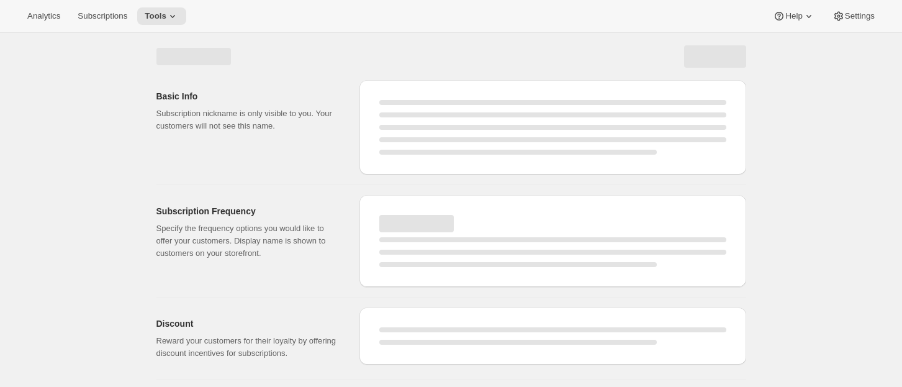
select select "WEEK"
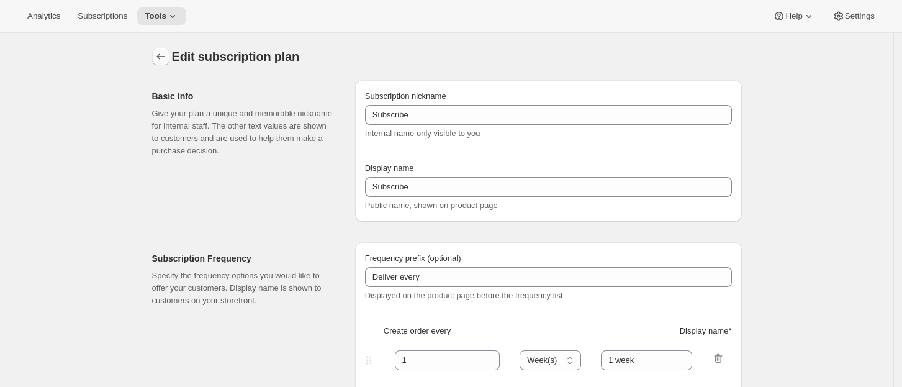
type input "Subscribe"
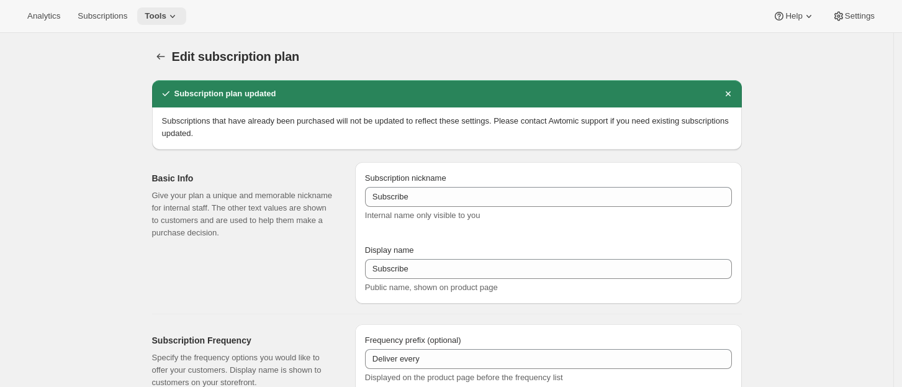
click at [157, 14] on span "Tools" at bounding box center [156, 16] width 22 height 10
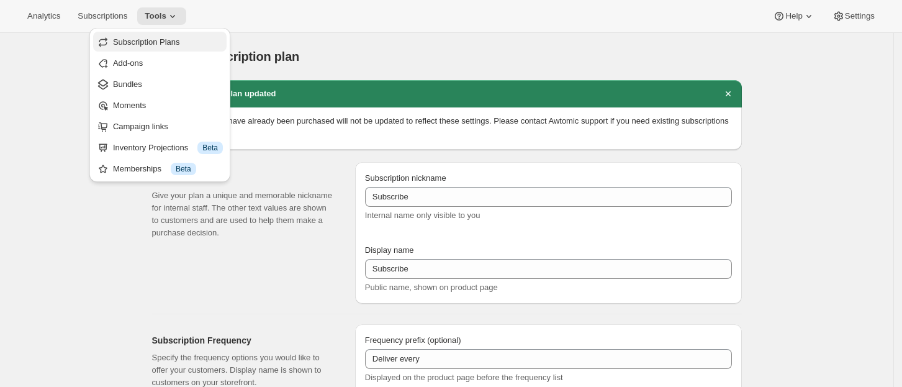
click at [145, 39] on span "Subscription Plans" at bounding box center [146, 41] width 67 height 9
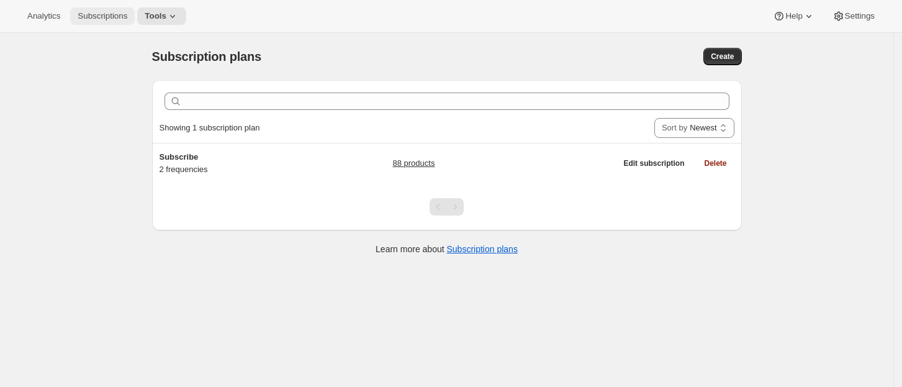
click at [97, 16] on span "Subscriptions" at bounding box center [103, 16] width 50 height 10
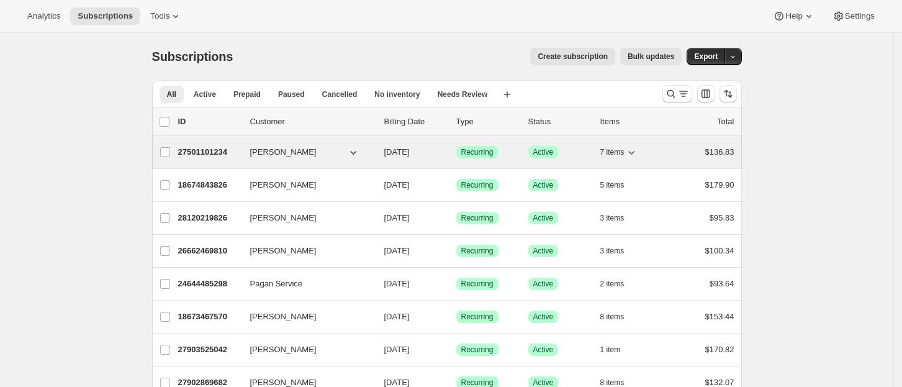
click at [212, 150] on p "27501101234" at bounding box center [209, 152] width 62 height 12
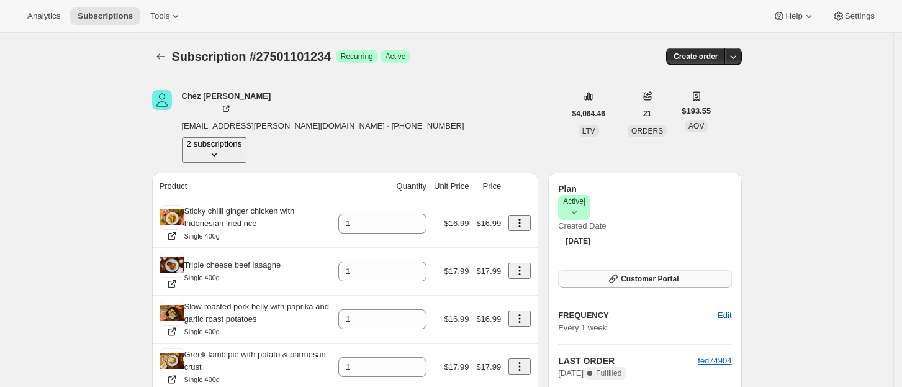
click at [663, 274] on span "Customer Portal" at bounding box center [650, 279] width 58 height 10
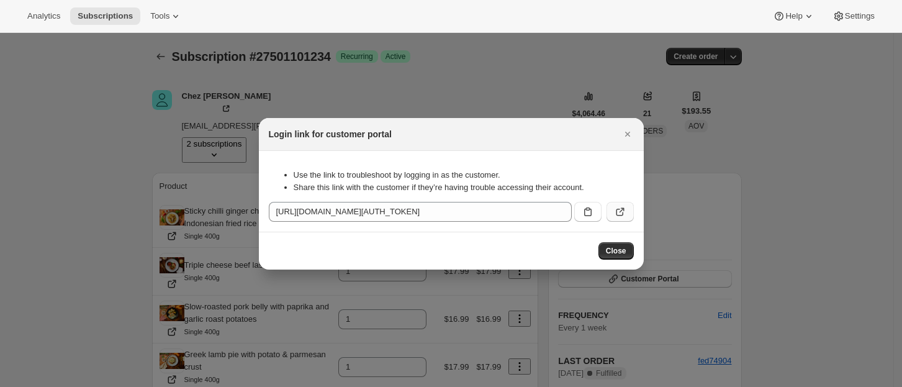
click at [614, 205] on icon ":rr6:" at bounding box center [620, 211] width 12 height 12
